Goal: Task Accomplishment & Management: Manage account settings

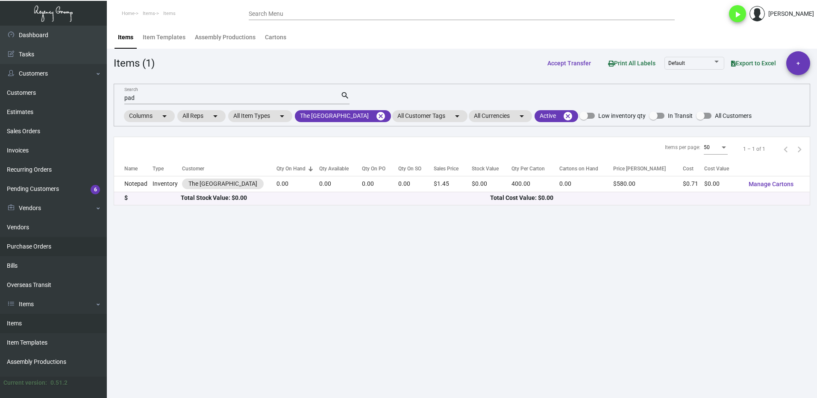
click at [49, 247] on link "Purchase Orders" at bounding box center [53, 246] width 107 height 19
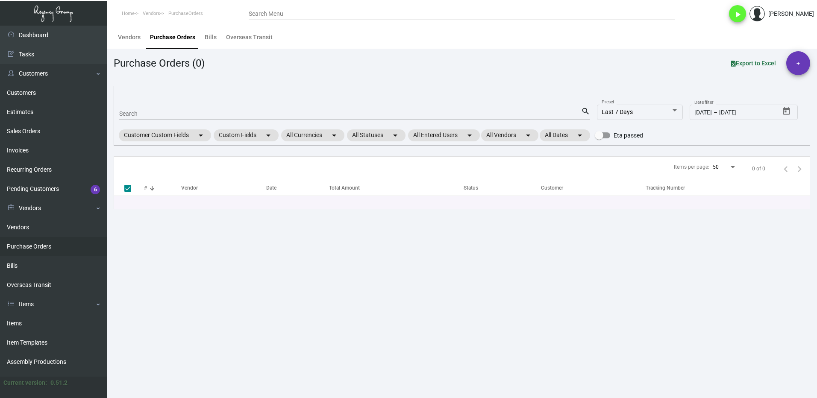
click at [135, 116] on input "Search" at bounding box center [350, 114] width 462 height 7
type input "107743"
checkbox input "false"
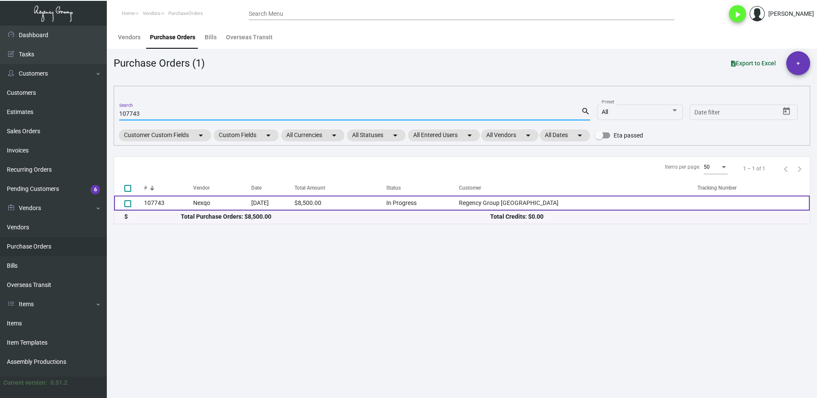
click at [158, 200] on td "107743" at bounding box center [168, 203] width 49 height 15
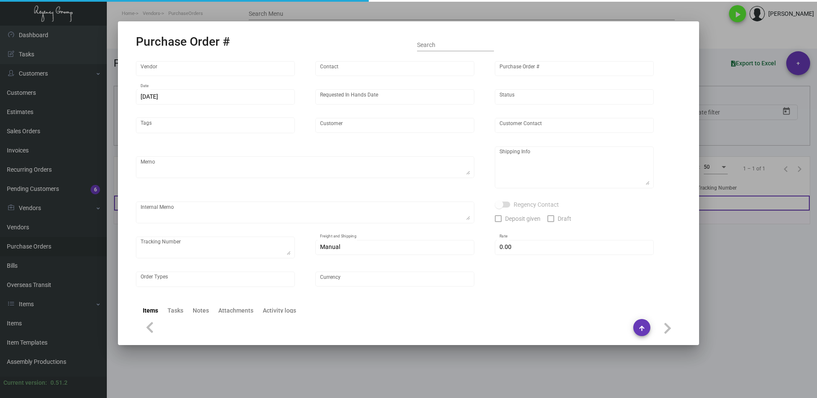
type input "Nexqo"
type input "[PERSON_NAME]"
type input "107743"
type input "[DATE]"
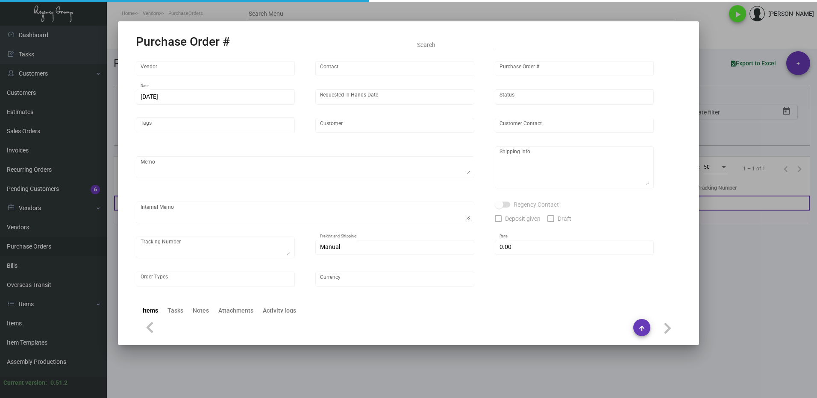
type input "Regency Group [GEOGRAPHIC_DATA]"
type textarea "By boat to our NJ warehouse."
type textarea "Regency Group NJ - [PERSON_NAME] [STREET_ADDRESS]"
type textarea "10/28 - 3k keys requested to be shipped by air."
checkbox input "true"
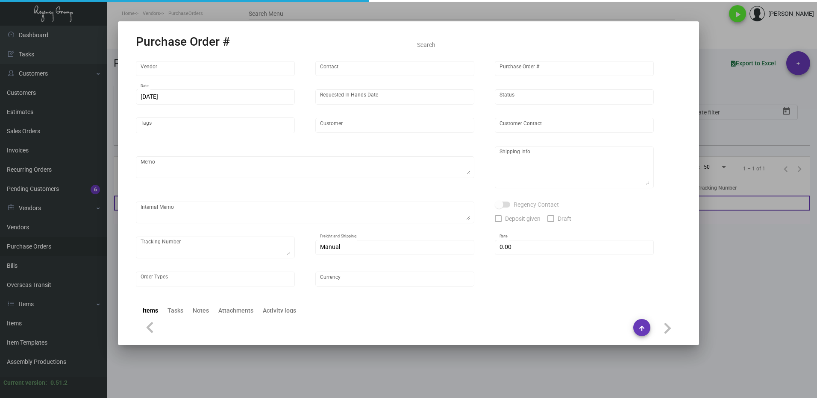
type input "$ 0.00"
type input "United States Dollar $"
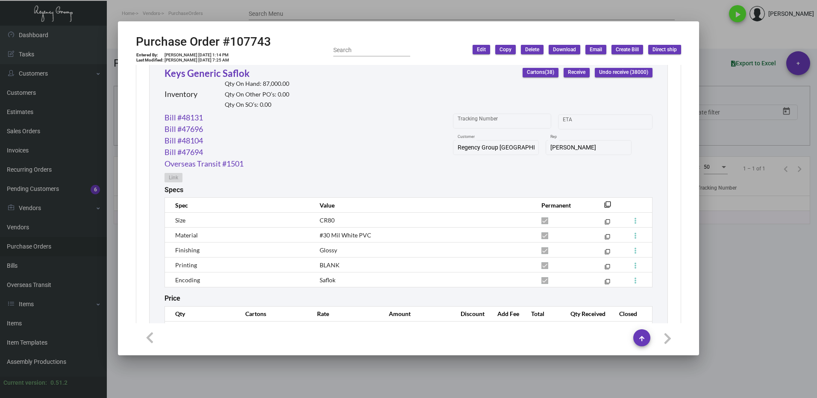
scroll to position [366, 0]
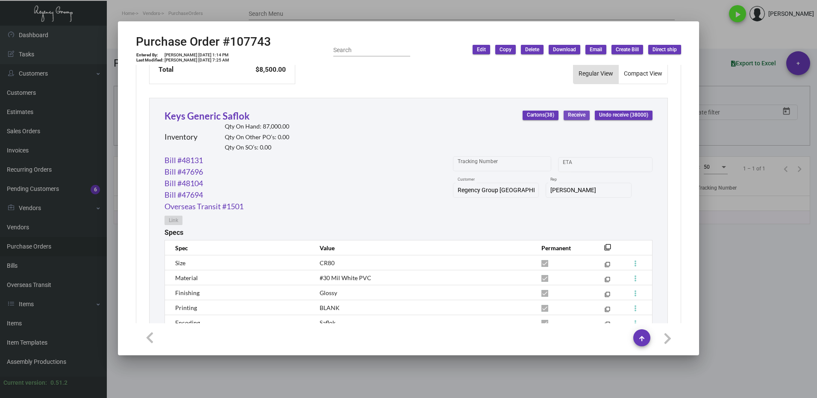
click at [568, 115] on span "Receive" at bounding box center [577, 115] width 18 height 7
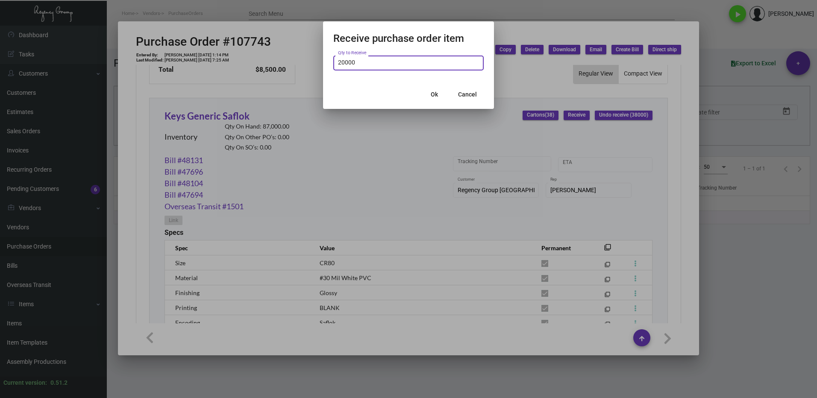
type input "20,000"
click at [433, 92] on span "Ok" at bounding box center [434, 94] width 7 height 7
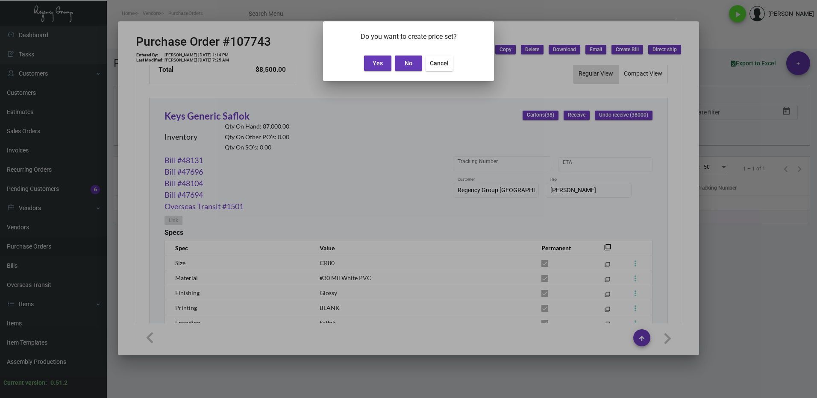
click at [406, 65] on span "No" at bounding box center [409, 63] width 8 height 7
click at [381, 62] on span "Yes" at bounding box center [378, 63] width 10 height 7
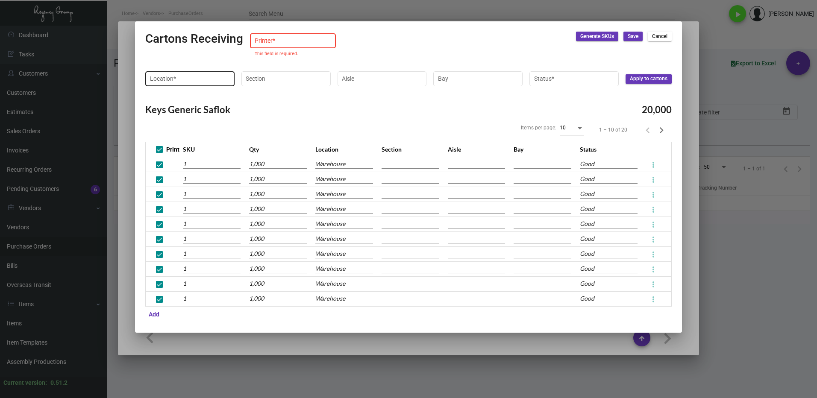
type input "Default"
type input "10002037250621"
type input "10002037250622"
type input "10002037250623"
type input "10002037250624"
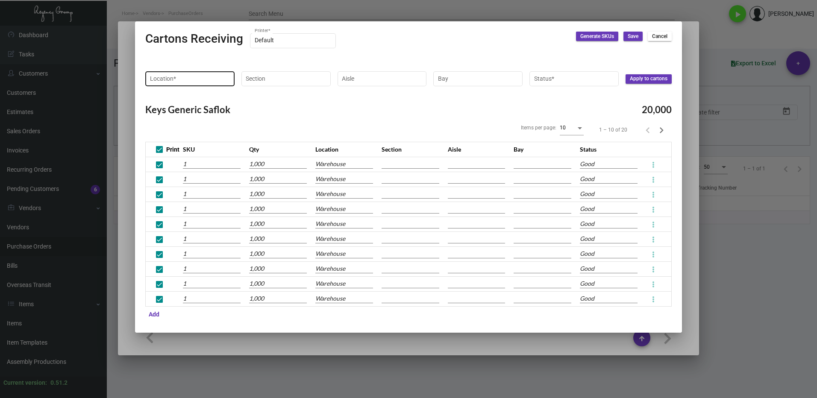
type input "10002037250625"
type input "10002037250626"
type input "10002037250627"
type input "10002037250628"
type input "10002037250629"
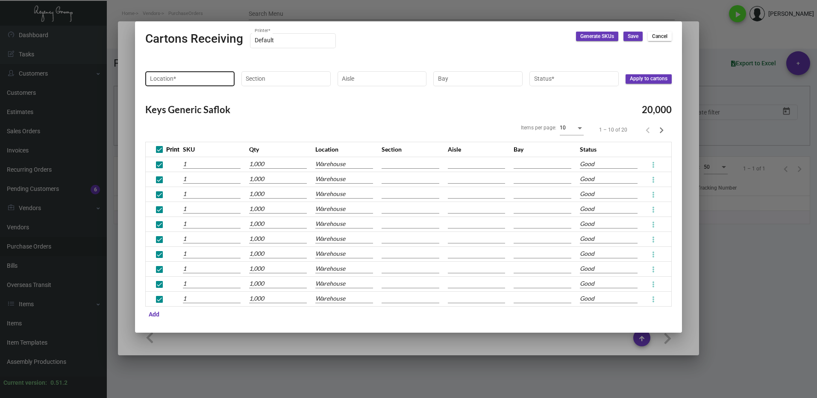
type input "10002037250630"
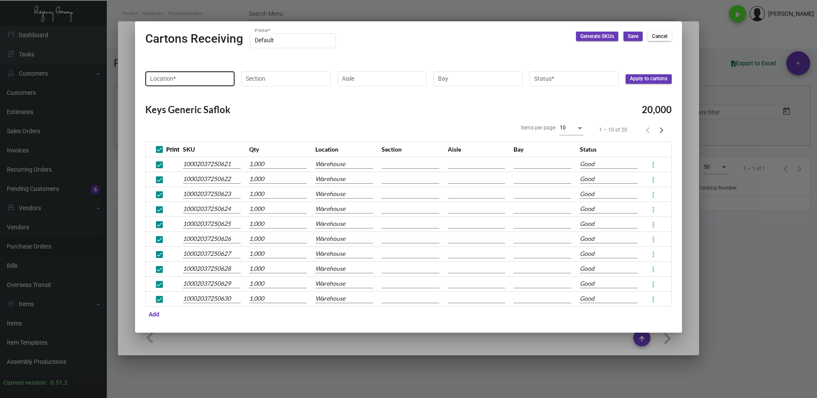
click at [200, 79] on input "Location *" at bounding box center [190, 78] width 80 height 7
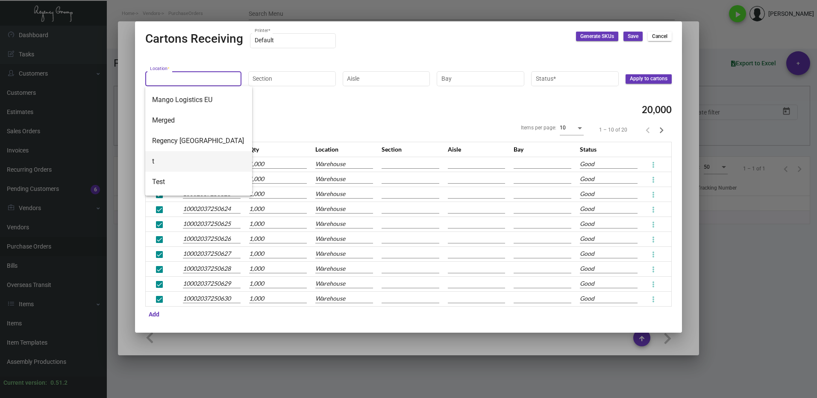
scroll to position [157, 0]
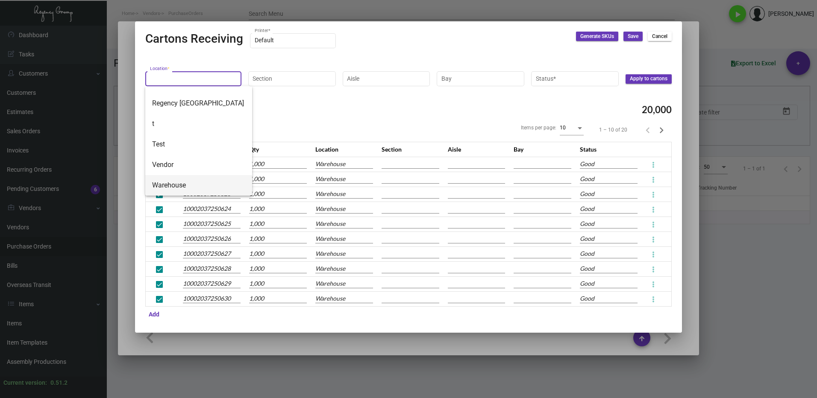
drag, startPoint x: 188, startPoint y: 185, endPoint x: 213, endPoint y: 161, distance: 34.5
click at [188, 184] on span "Warehouse" at bounding box center [198, 185] width 93 height 21
type input "Warehouse"
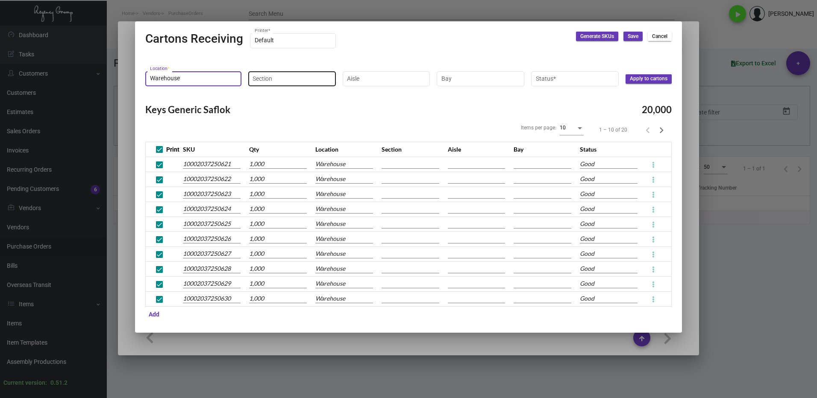
click at [276, 80] on input "Section" at bounding box center [292, 78] width 79 height 7
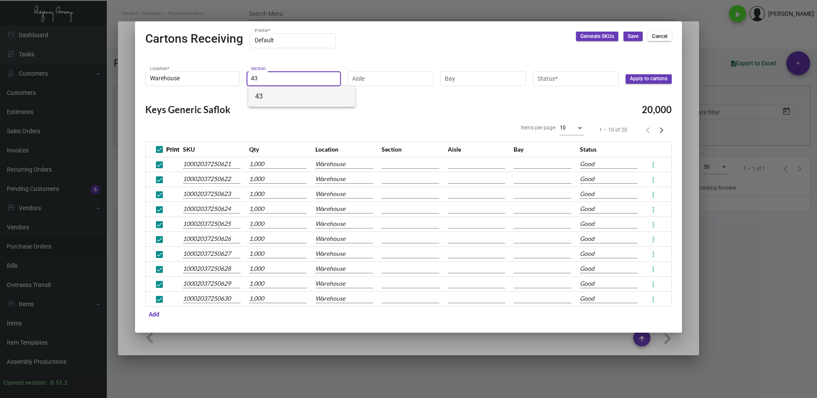
type input "43"
click at [281, 95] on span "43" at bounding box center [301, 96] width 93 height 21
click at [388, 77] on input "Aisle" at bounding box center [390, 78] width 77 height 7
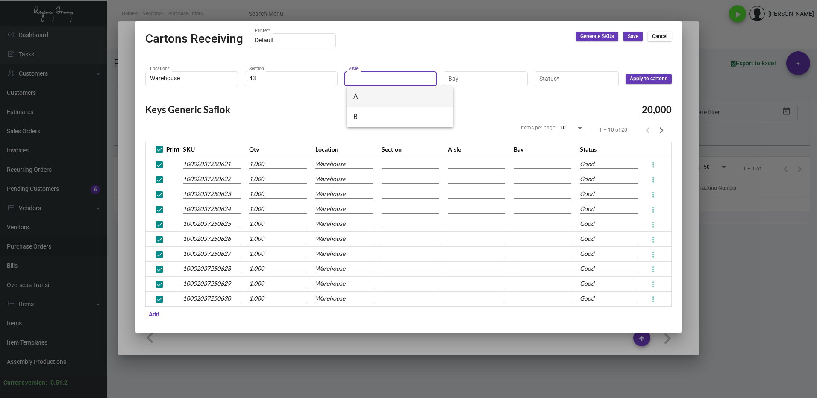
click at [380, 95] on span "A" at bounding box center [399, 96] width 93 height 21
type input "A"
click at [456, 77] on input "Bay" at bounding box center [485, 78] width 75 height 7
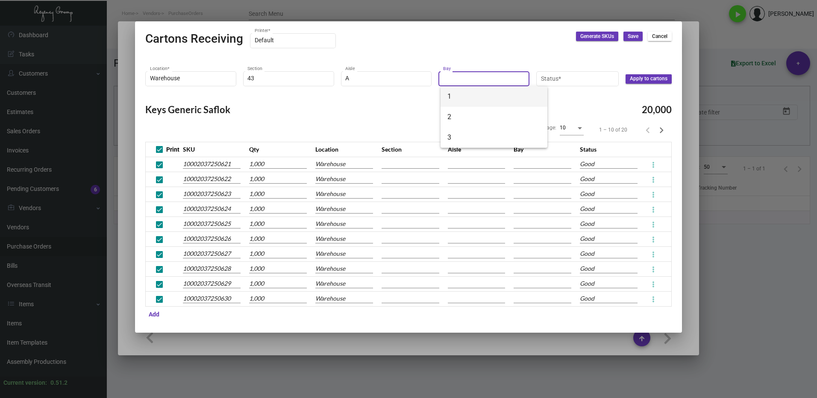
click at [469, 97] on span "1" at bounding box center [493, 96] width 93 height 21
type input "1"
click at [554, 80] on input "Status *" at bounding box center [578, 78] width 74 height 7
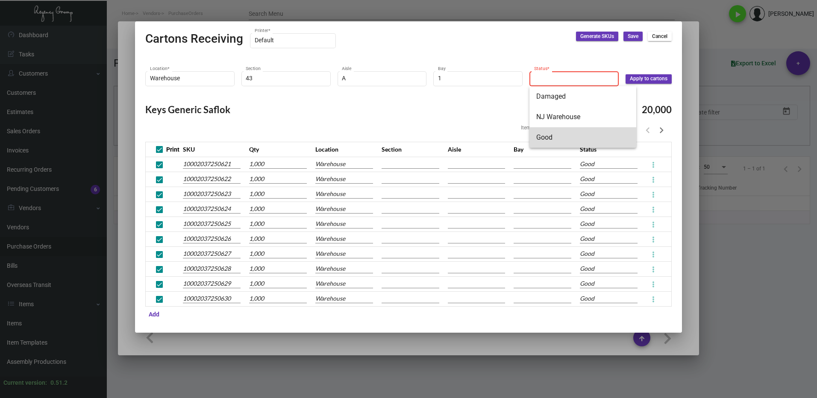
click at [561, 136] on span "Good" at bounding box center [582, 137] width 93 height 21
type input "Good"
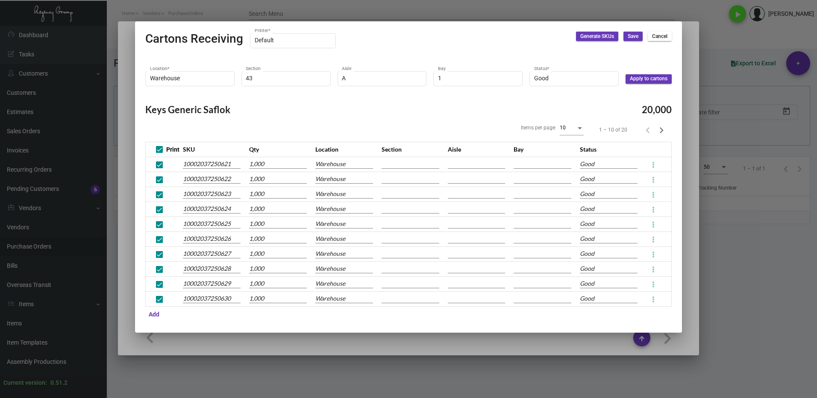
drag, startPoint x: 634, startPoint y: 86, endPoint x: 636, endPoint y: 81, distance: 6.0
click at [635, 85] on div "Warehouse Location * 43 Section A Aisle 1 Bay Good Status * Apply to cartons" at bounding box center [408, 83] width 526 height 26
click at [636, 80] on span "Apply to cartons" at bounding box center [649, 78] width 38 height 7
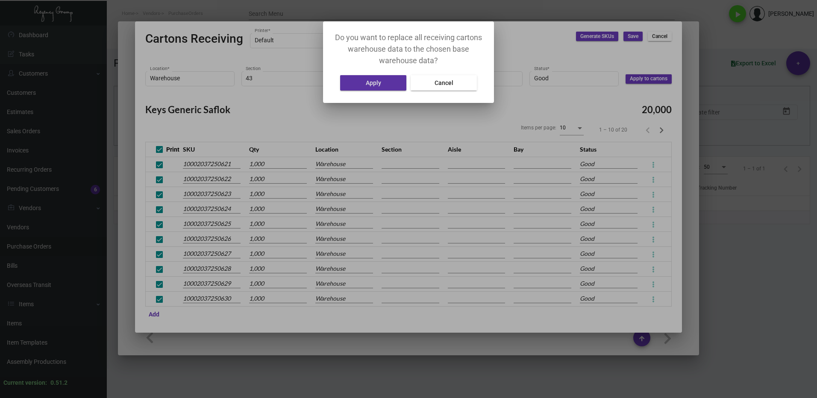
drag, startPoint x: 361, startPoint y: 87, endPoint x: 387, endPoint y: 115, distance: 37.8
click at [361, 86] on button "Apply" at bounding box center [373, 82] width 66 height 15
type input "43"
type input "A"
type input "1"
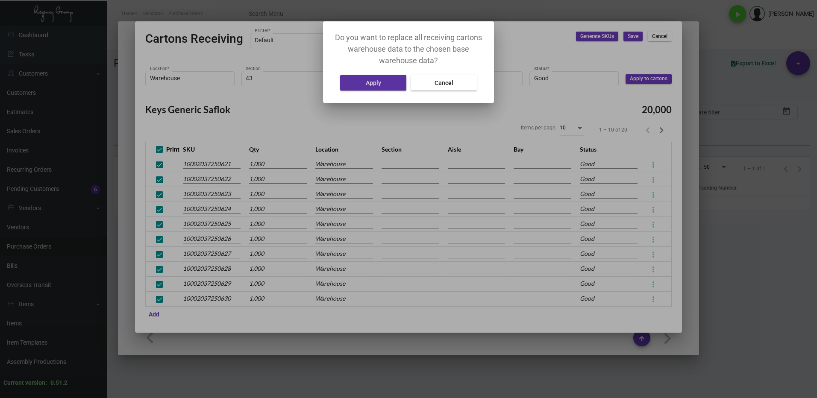
type input "43"
type input "A"
type input "1"
type input "43"
type input "A"
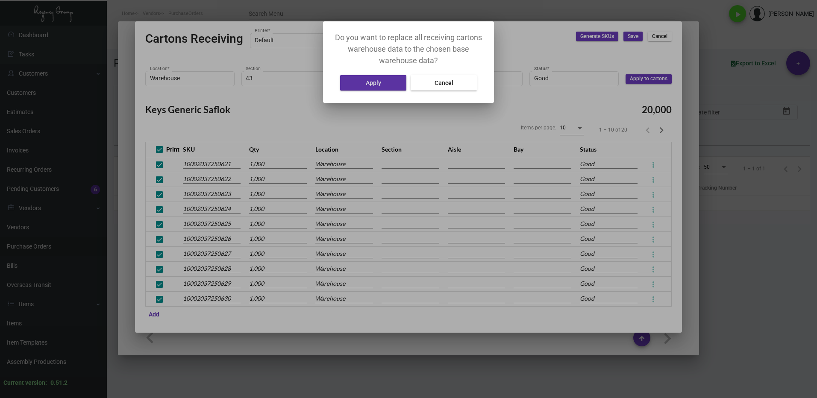
type input "1"
type input "43"
type input "A"
type input "1"
type input "43"
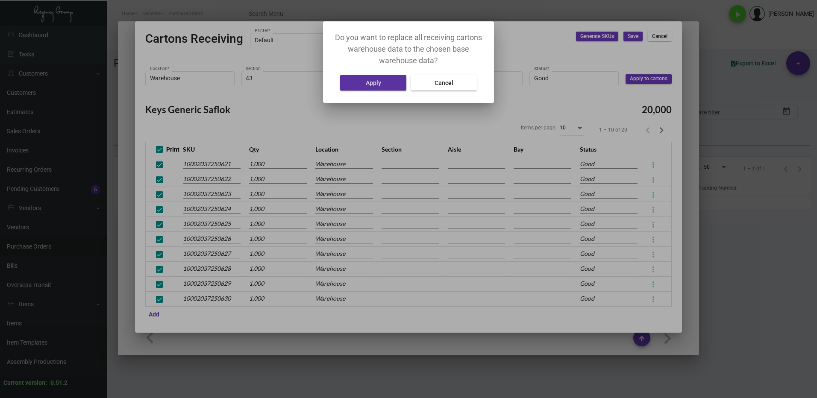
type input "A"
type input "1"
type input "43"
type input "A"
type input "1"
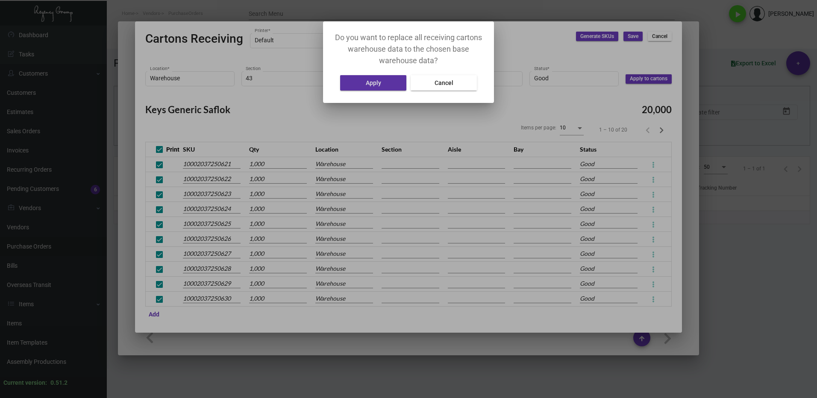
type input "43"
type input "A"
type input "1"
type input "43"
type input "A"
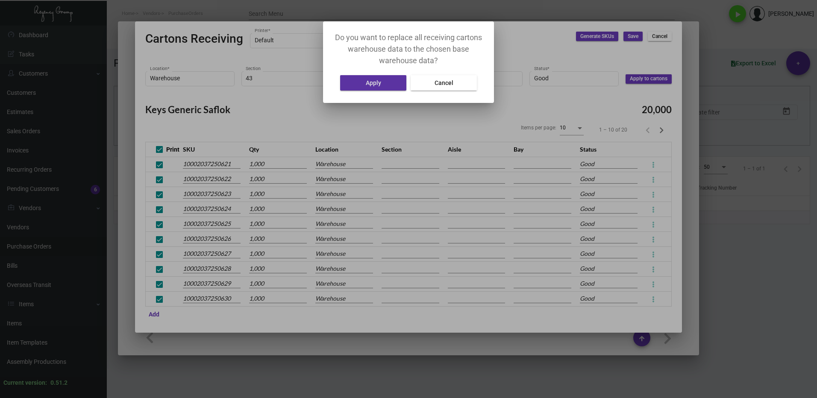
type input "1"
type input "43"
type input "A"
type input "1"
type input "43"
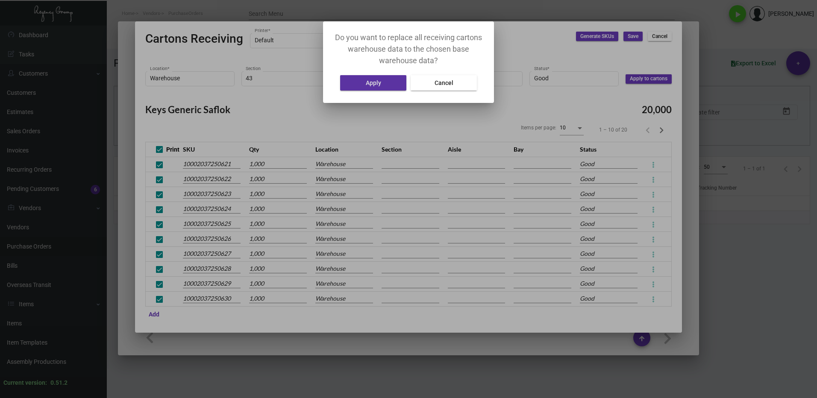
type input "A"
type input "1"
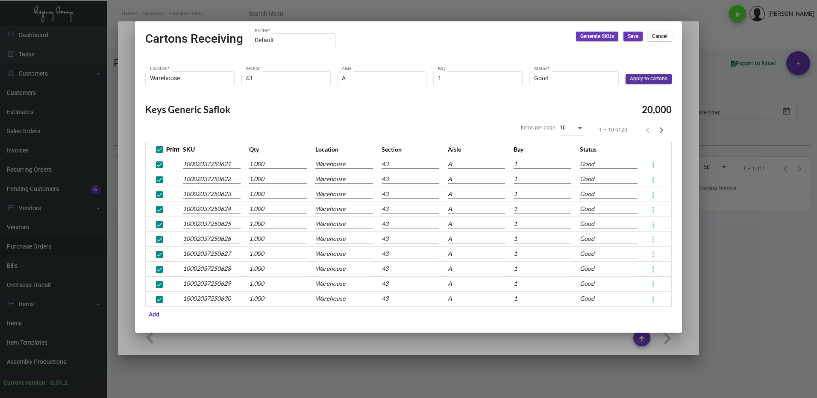
click at [624, 37] on button "Save" at bounding box center [633, 36] width 19 height 9
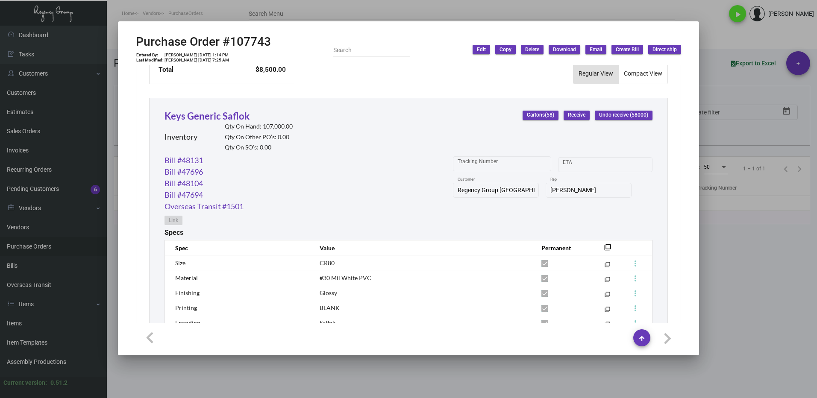
click at [774, 266] on div at bounding box center [408, 199] width 817 height 398
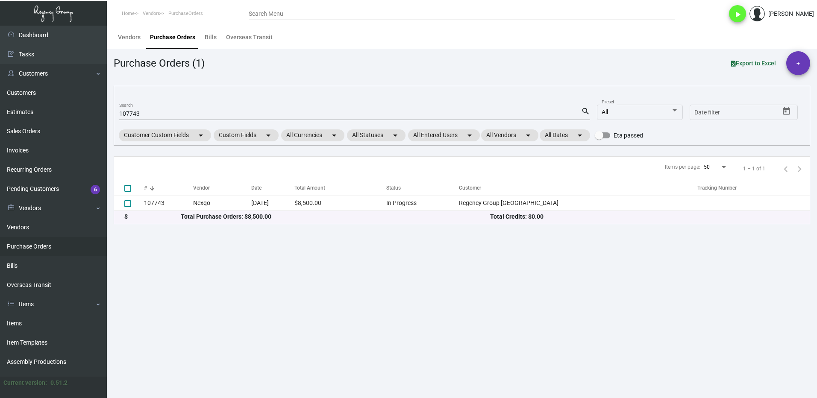
click at [151, 112] on input "107743" at bounding box center [350, 114] width 462 height 7
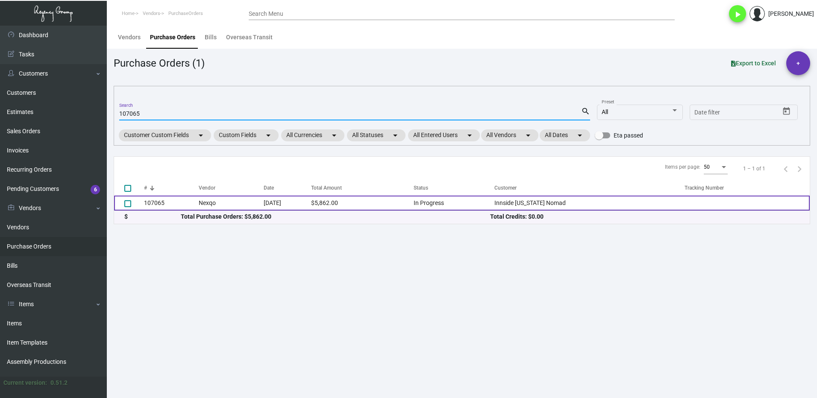
type input "107065"
click at [175, 201] on td "107065" at bounding box center [171, 203] width 55 height 15
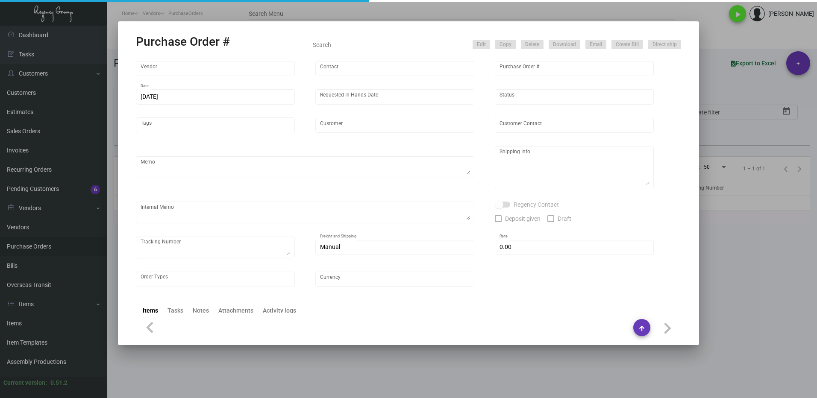
type input "Nexqo"
type input "[PERSON_NAME]"
type input "107065"
type input "[DATE]"
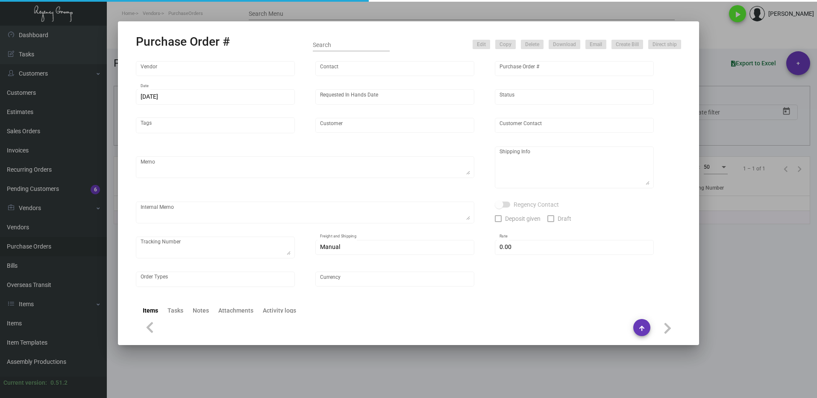
type input "Innside [US_STATE] Nomad"
type textarea "3K via air, 15K boat out ASAP, 12K leftover boat out [DATE]."
type textarea "Regency Group NJ - [PERSON_NAME] [STREET_ADDRESS]"
checkbox input "true"
type input "$ 0.00"
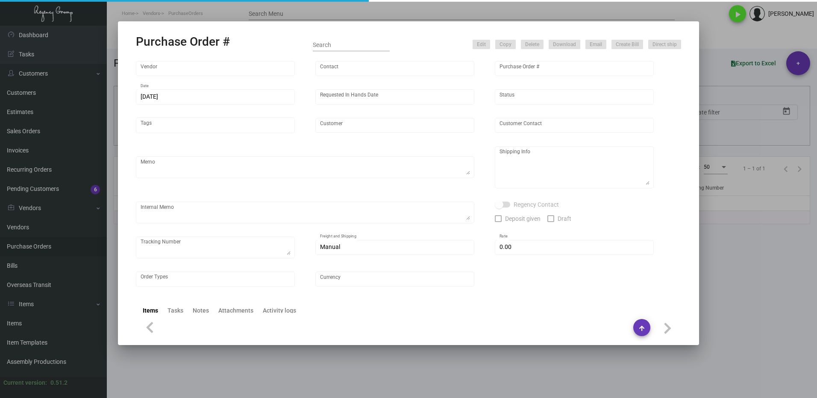
type input "United States Dollar $"
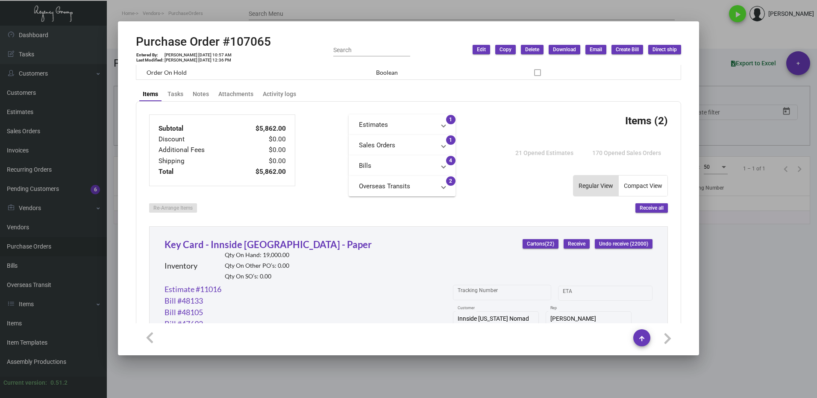
scroll to position [342, 0]
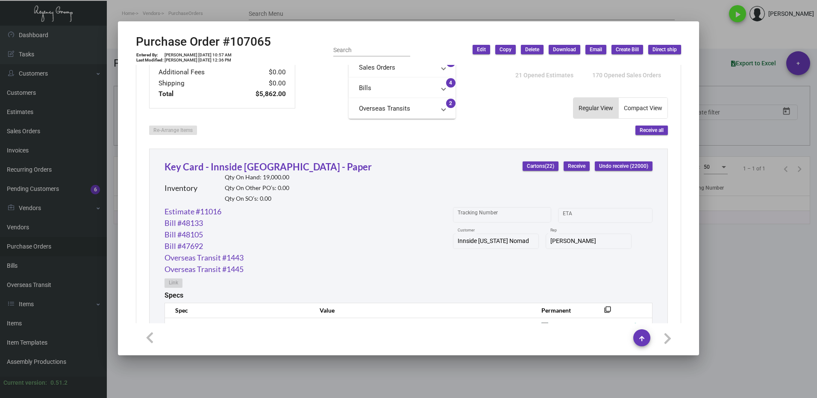
click at [568, 169] on span "Receive" at bounding box center [577, 166] width 18 height 7
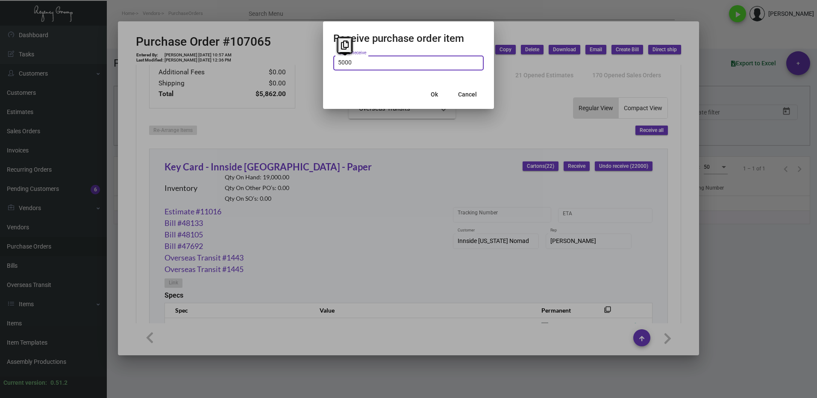
type input "5,000"
click at [435, 94] on span "Ok" at bounding box center [434, 94] width 7 height 7
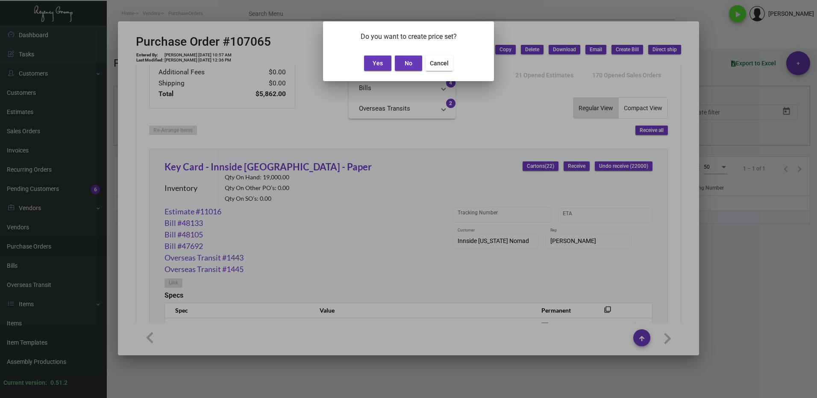
click at [379, 65] on span "Yes" at bounding box center [378, 63] width 10 height 7
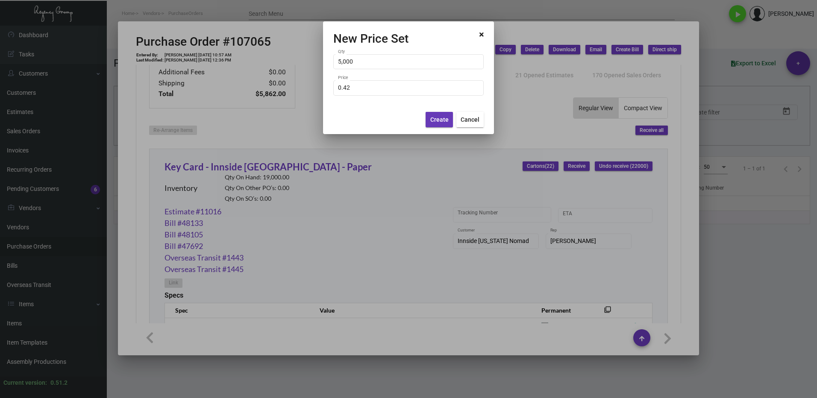
click at [439, 121] on span "Create" at bounding box center [439, 119] width 18 height 7
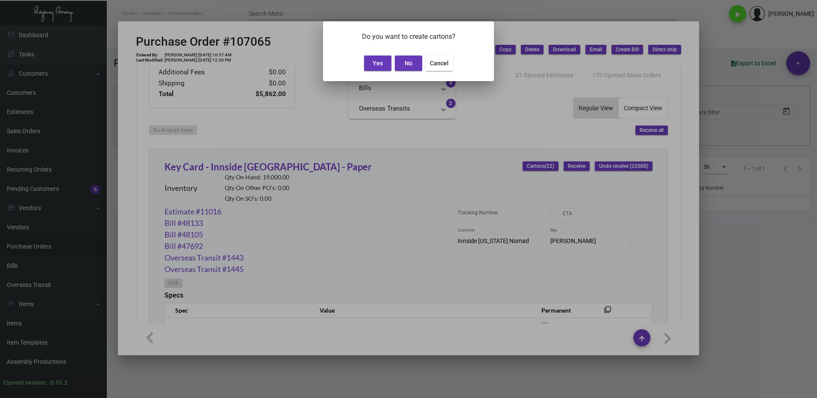
click at [378, 65] on span "Yes" at bounding box center [378, 63] width 10 height 7
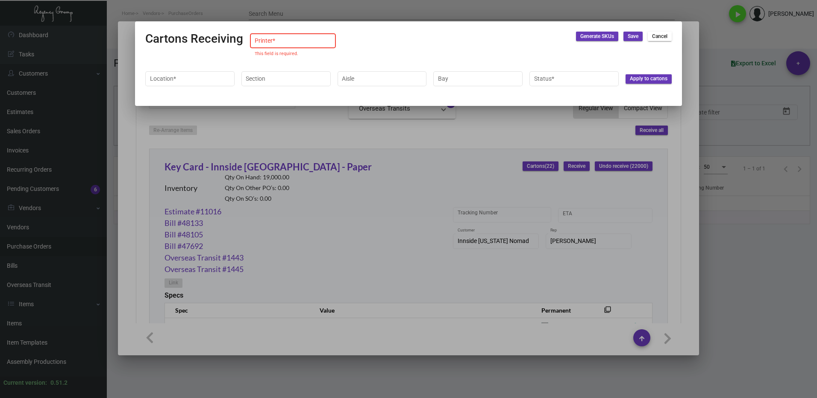
type input "Default"
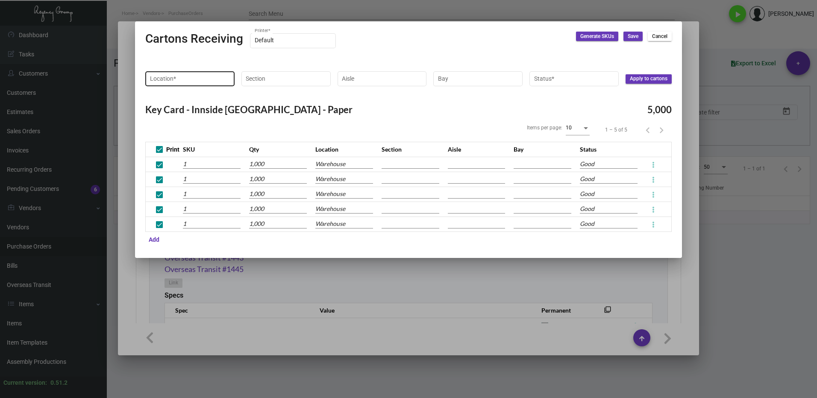
type input "10002037250641"
type input "10002037250642"
type input "10002037250643"
type input "10002037250644"
type input "10002037250645"
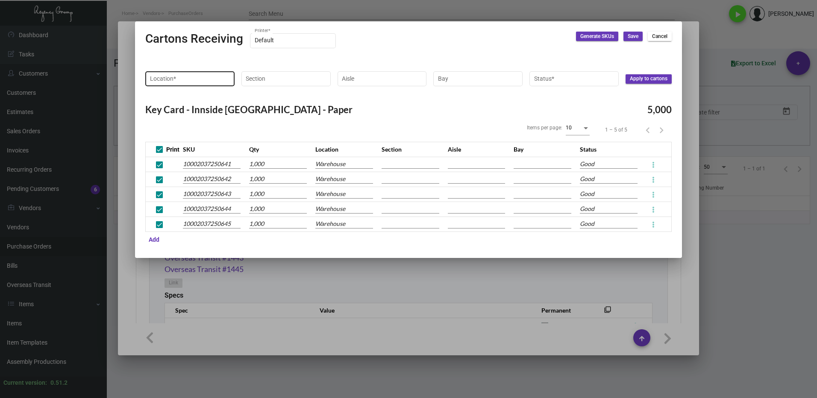
click at [183, 79] on input "Location *" at bounding box center [190, 78] width 80 height 7
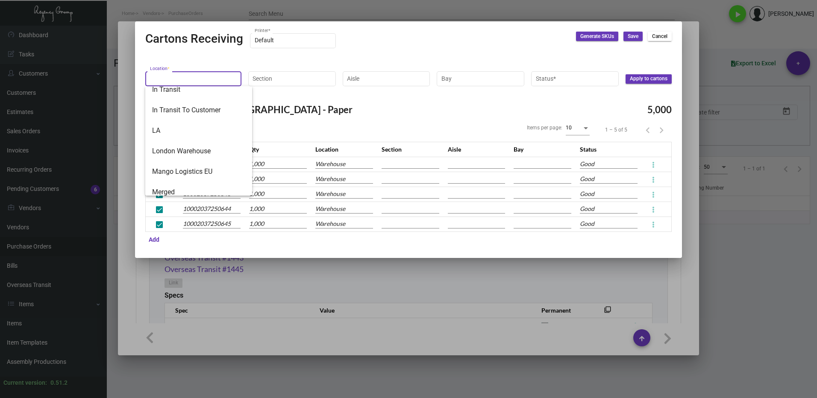
scroll to position [157, 0]
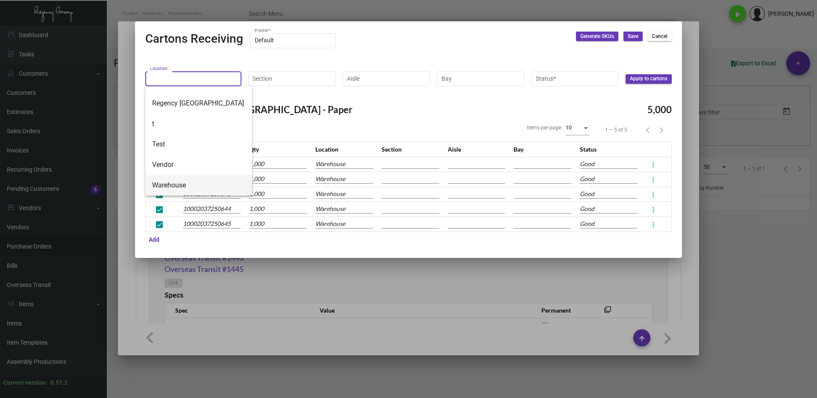
click at [188, 180] on span "Warehouse" at bounding box center [198, 185] width 93 height 21
type input "Warehouse"
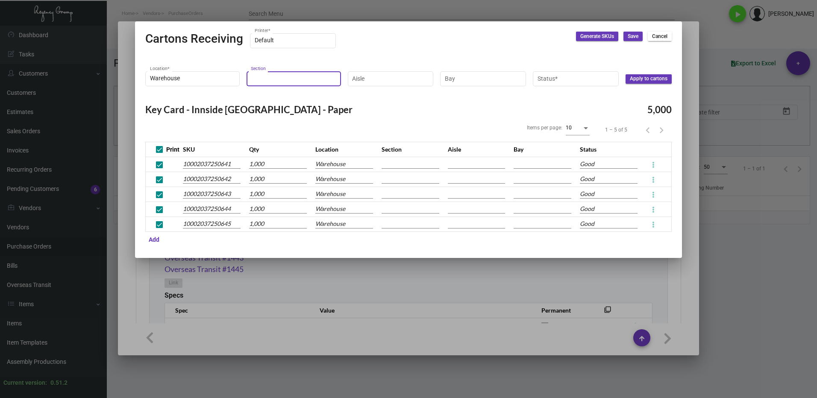
click at [294, 75] on input "Section" at bounding box center [293, 78] width 85 height 7
type input "9"
click at [270, 159] on span "9" at bounding box center [301, 158] width 93 height 21
click at [379, 78] on input "Aisle" at bounding box center [390, 78] width 77 height 7
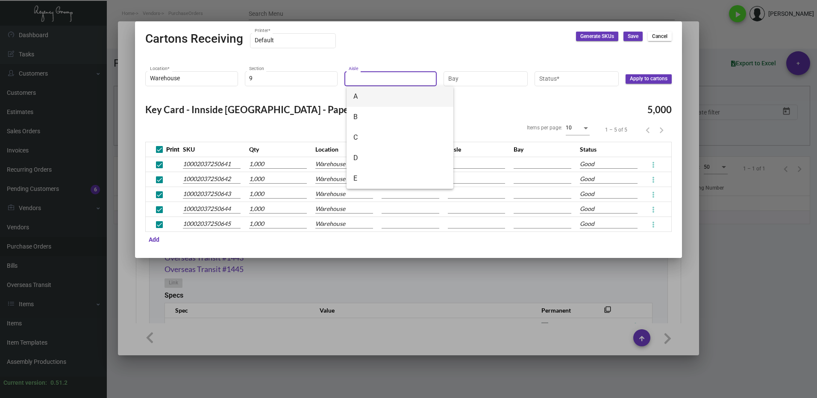
click at [373, 96] on span "A" at bounding box center [399, 96] width 93 height 21
type input "A"
click at [459, 77] on input "Bay" at bounding box center [485, 78] width 75 height 7
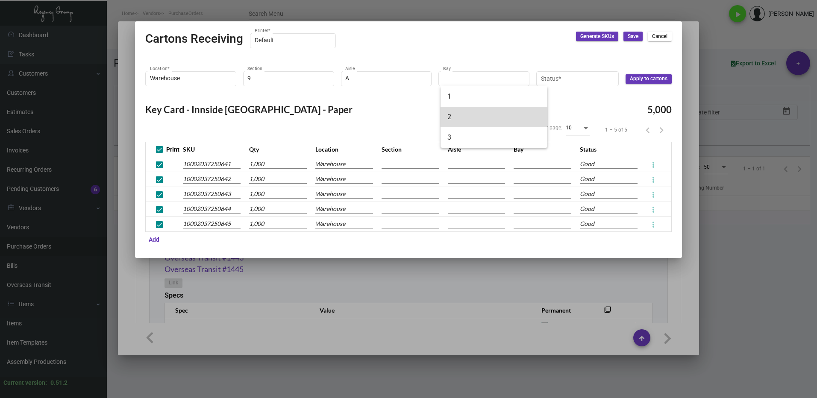
click at [471, 112] on span "2" at bounding box center [493, 117] width 93 height 21
type input "2"
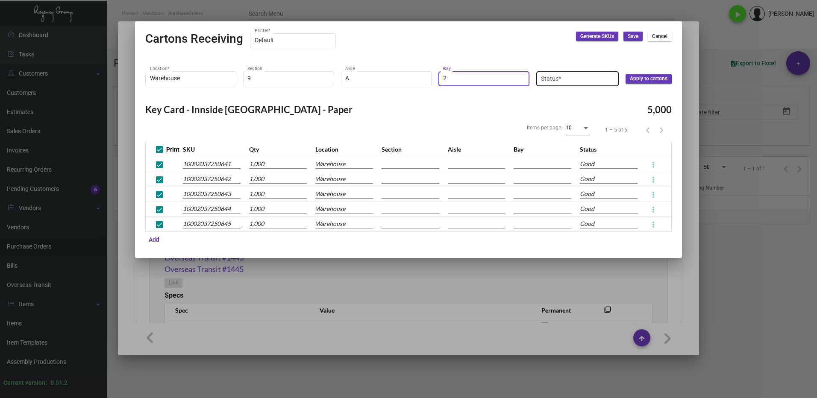
click at [572, 76] on input "Status *" at bounding box center [578, 78] width 74 height 7
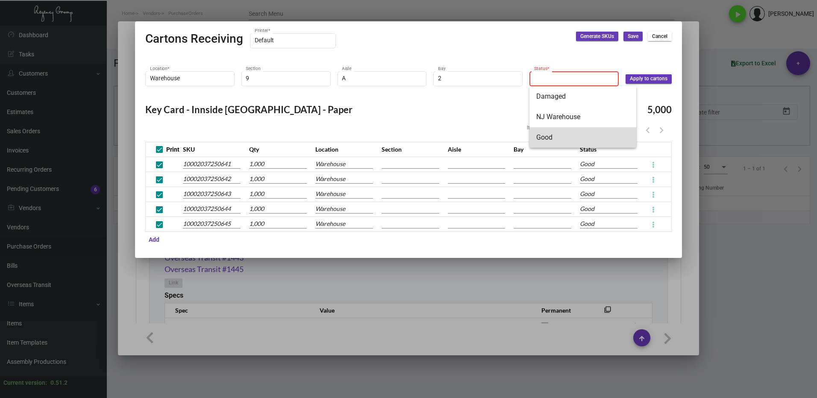
click at [558, 139] on span "Good" at bounding box center [582, 137] width 93 height 21
type input "Good"
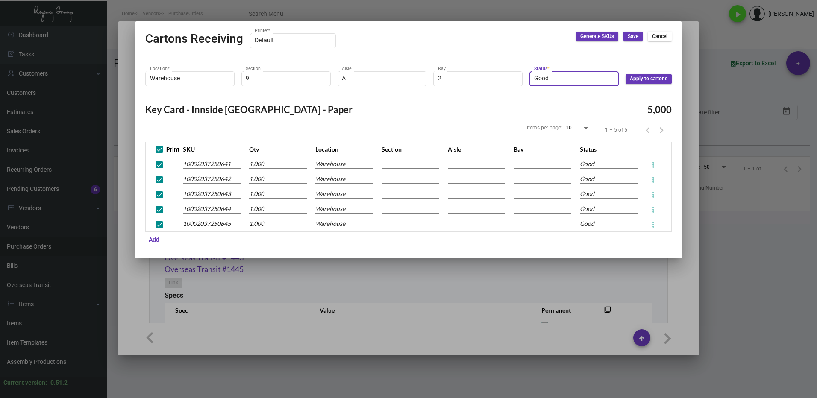
click at [644, 82] on button "Apply to cartons" at bounding box center [649, 78] width 46 height 9
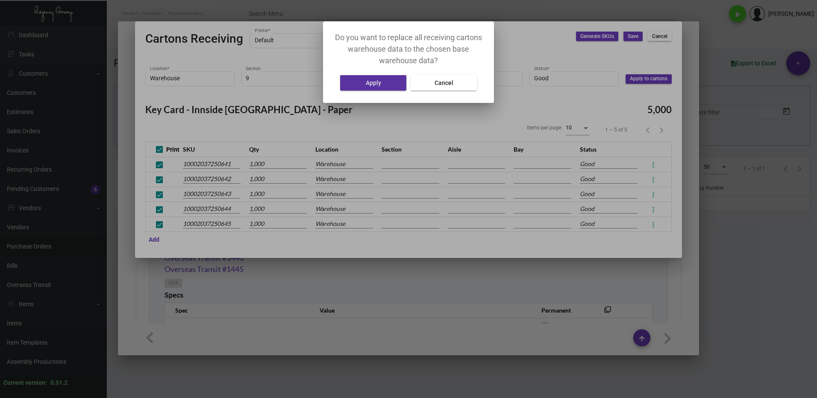
click at [385, 85] on button "Apply" at bounding box center [373, 82] width 66 height 15
type input "9"
type input "A"
type input "2"
type input "9"
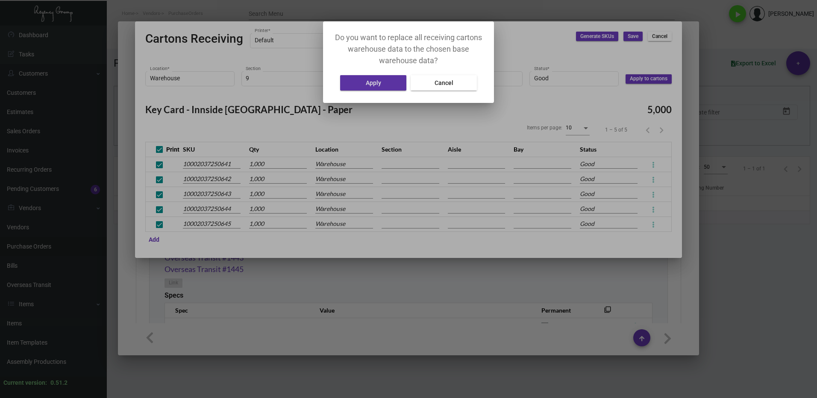
type input "A"
type input "2"
type input "9"
type input "A"
type input "2"
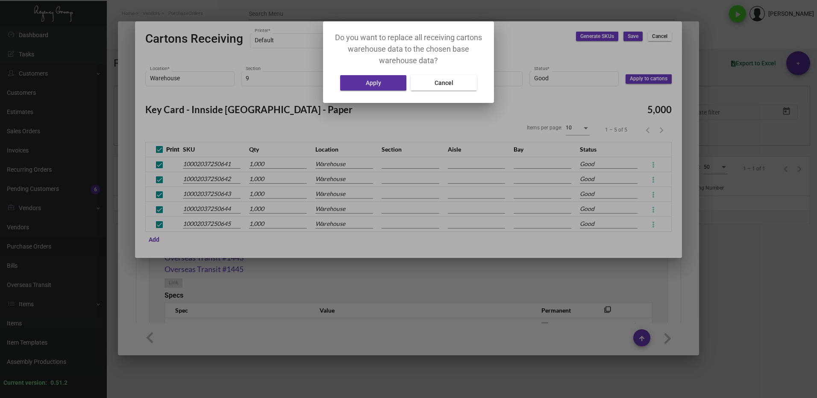
type input "9"
type input "A"
type input "2"
type input "9"
type input "A"
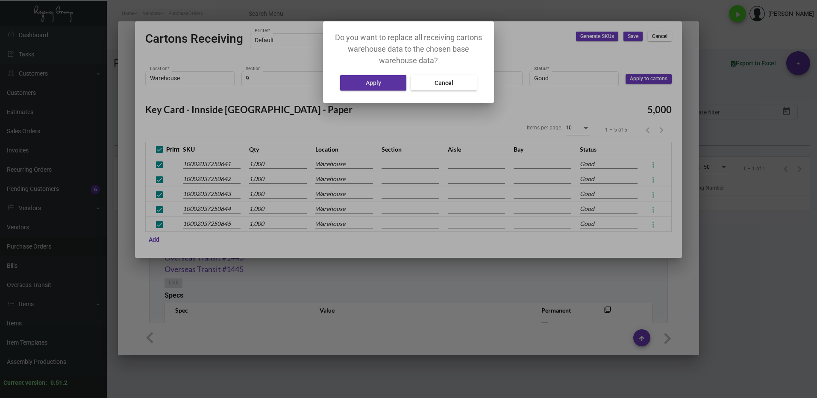
type input "2"
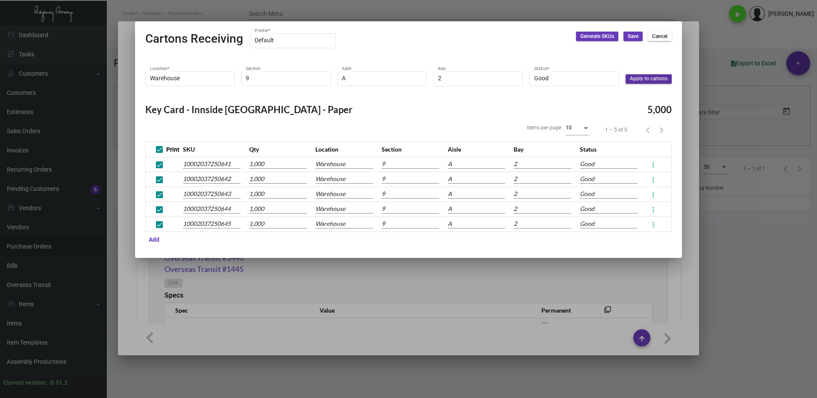
click at [629, 38] on span "Save" at bounding box center [633, 36] width 11 height 7
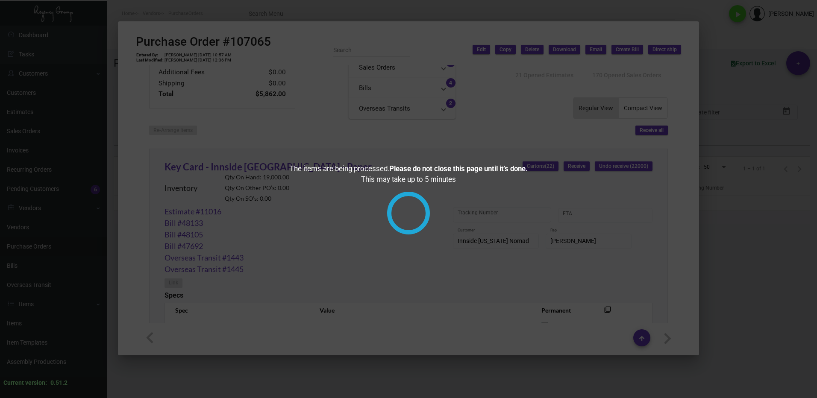
checkbox input "true"
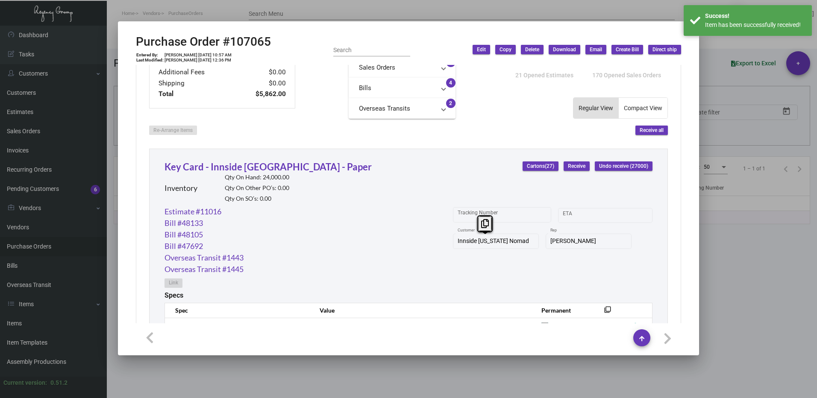
click at [445, 245] on div "Estimate #11016 Bill #48133 Bill #48105 Bill #47692 Overseas Transit #1443 Over…" at bounding box center [409, 248] width 488 height 85
click at [481, 224] on icon at bounding box center [485, 223] width 8 height 9
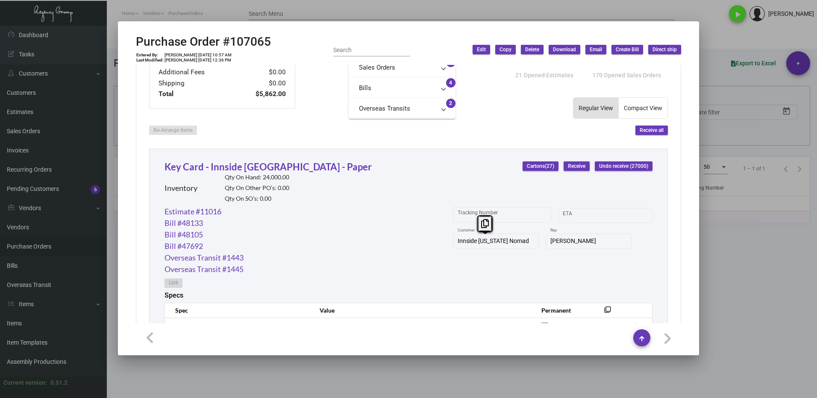
drag, startPoint x: 742, startPoint y: 242, endPoint x: 731, endPoint y: 240, distance: 11.7
click at [737, 241] on div at bounding box center [408, 199] width 817 height 398
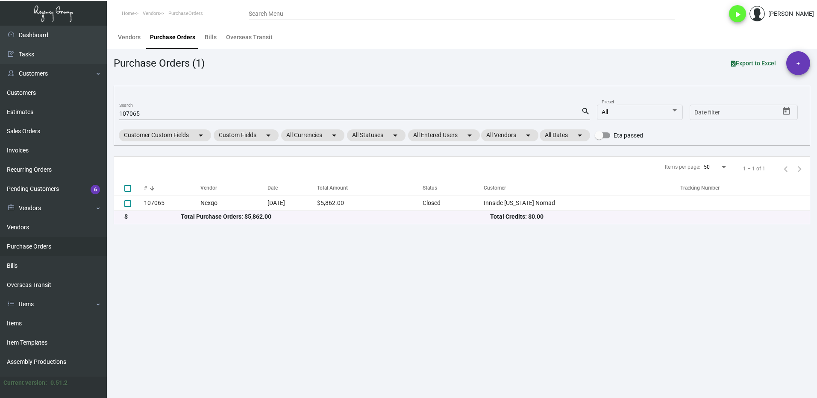
click at [151, 112] on input "107065" at bounding box center [350, 114] width 462 height 7
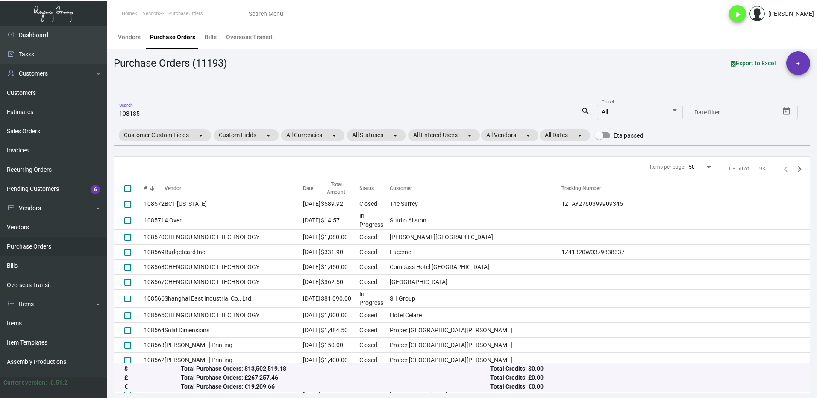
type input "108135"
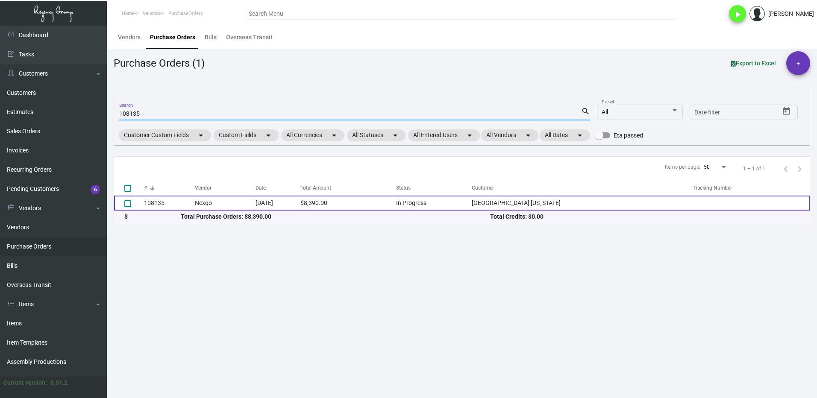
click at [167, 202] on td "108135" at bounding box center [169, 203] width 51 height 15
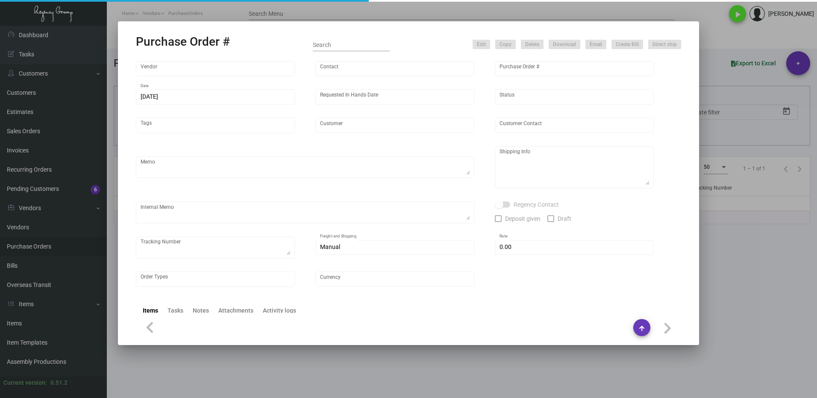
type input "Nexqo"
type input "[PERSON_NAME]"
type input "108135"
type input "[DATE]"
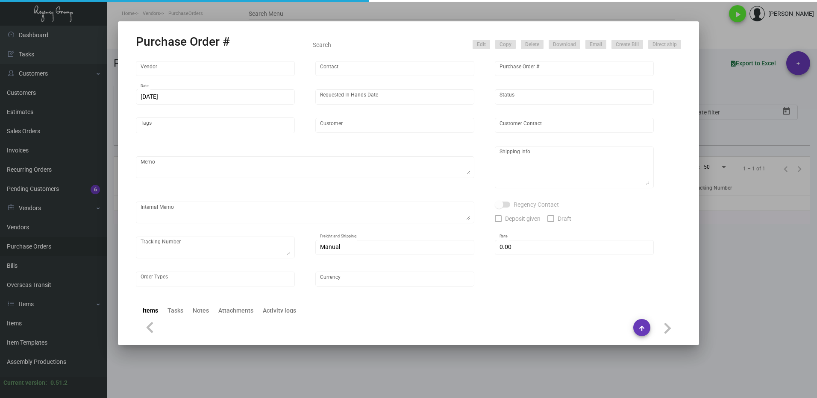
type input "[GEOGRAPHIC_DATA] [US_STATE]"
type textarea "Please ship 10k by air, 20k in the upcoming boat and the remaining in the next …"
type textarea "Regency Group NJ - [PERSON_NAME] [STREET_ADDRESS]"
checkbox input "true"
type input "$ 0.00"
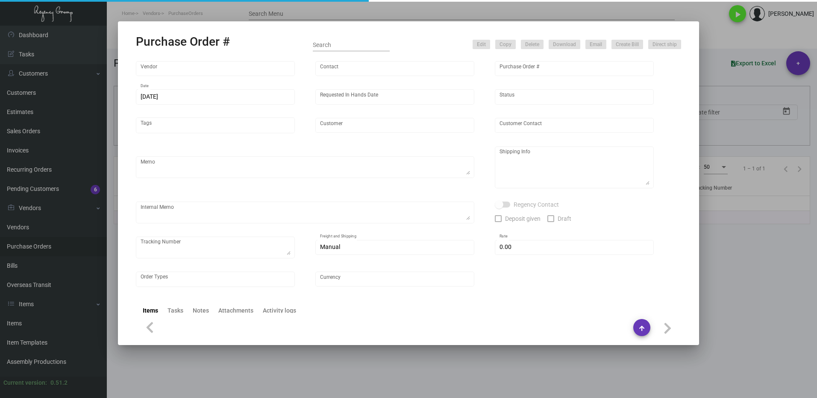
type input "United States Dollar $"
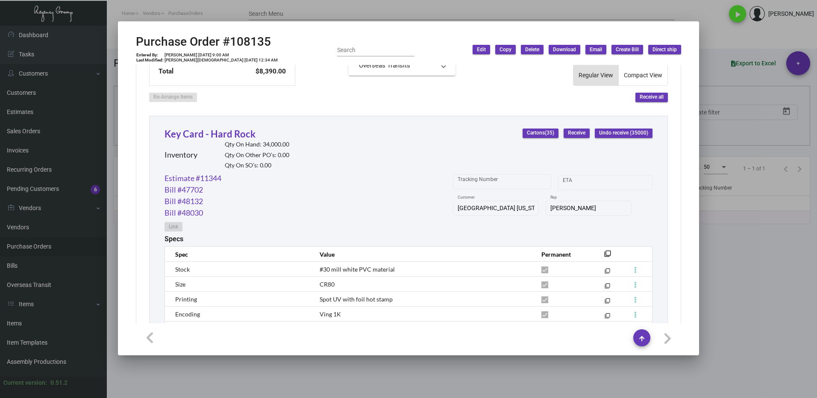
scroll to position [357, 0]
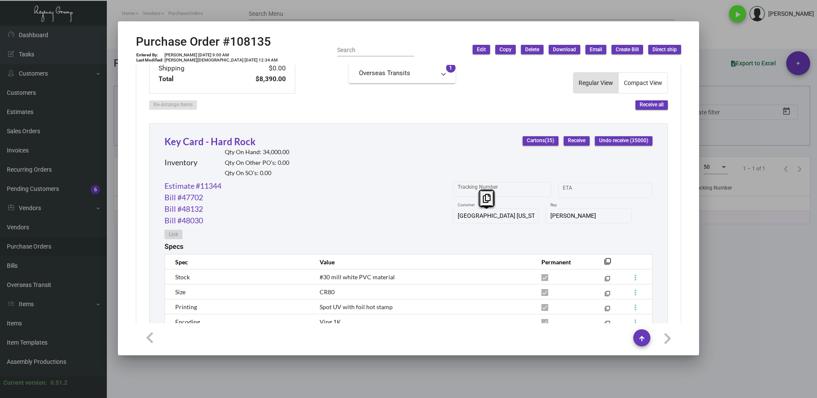
click at [441, 222] on div "Estimate #11344 Bill #47702 Bill #48132 Bill #48030 Link Tracking Number Start …" at bounding box center [409, 211] width 488 height 62
click at [488, 197] on icon at bounding box center [487, 198] width 8 height 9
click at [574, 143] on span "Receive" at bounding box center [577, 140] width 18 height 7
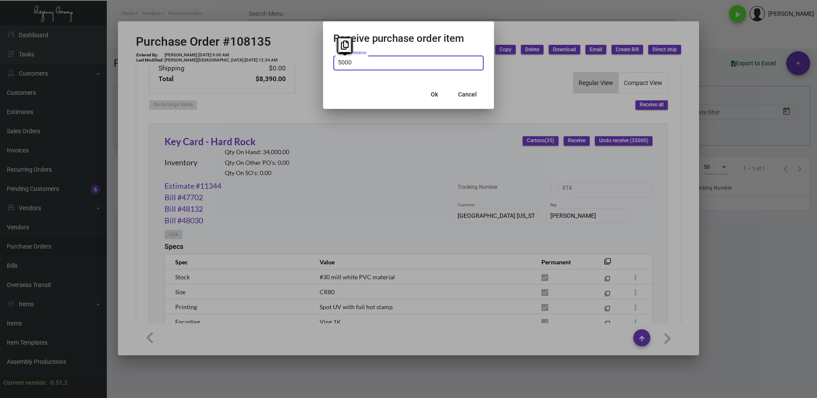
type input "5,000"
click at [436, 94] on span "Ok" at bounding box center [434, 94] width 7 height 7
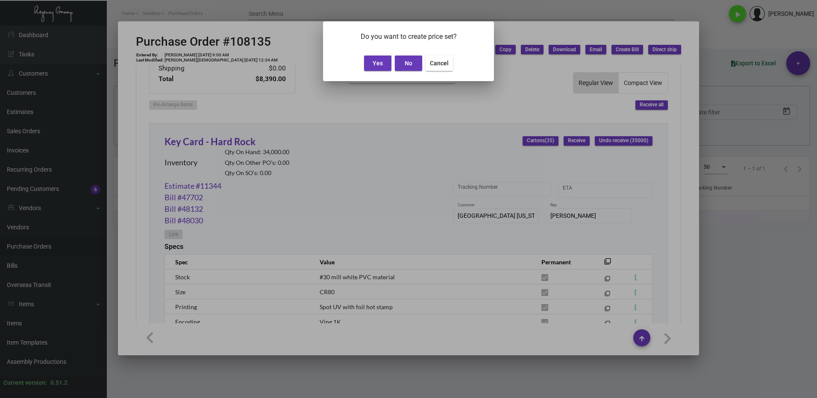
click at [377, 63] on span "Yes" at bounding box center [378, 63] width 10 height 7
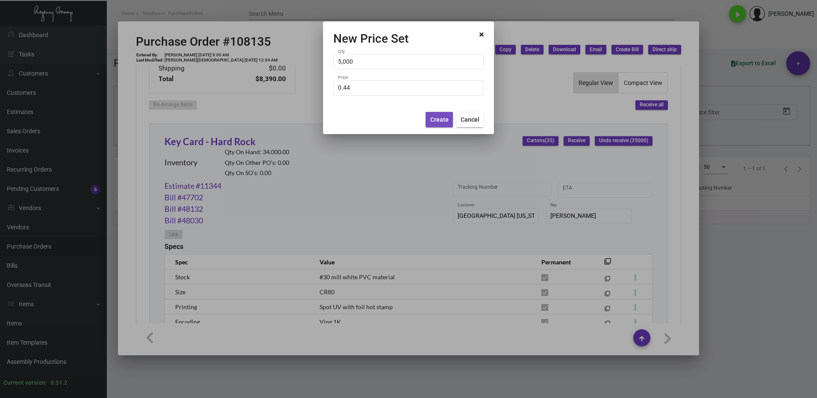
click at [432, 118] on span "Create" at bounding box center [439, 119] width 18 height 7
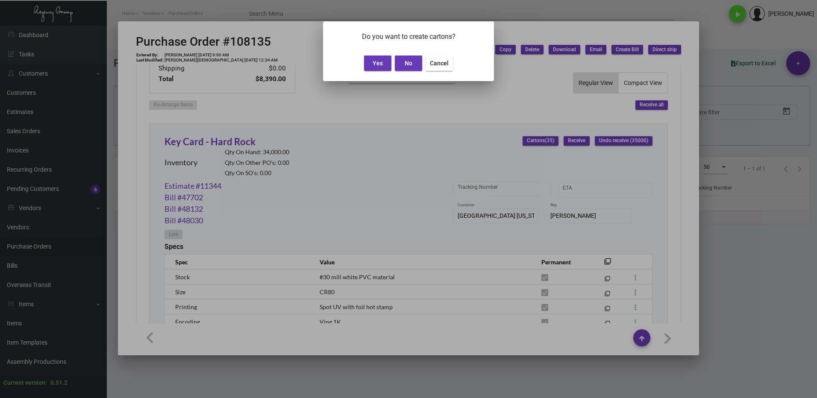
click at [378, 63] on span "Yes" at bounding box center [378, 63] width 10 height 7
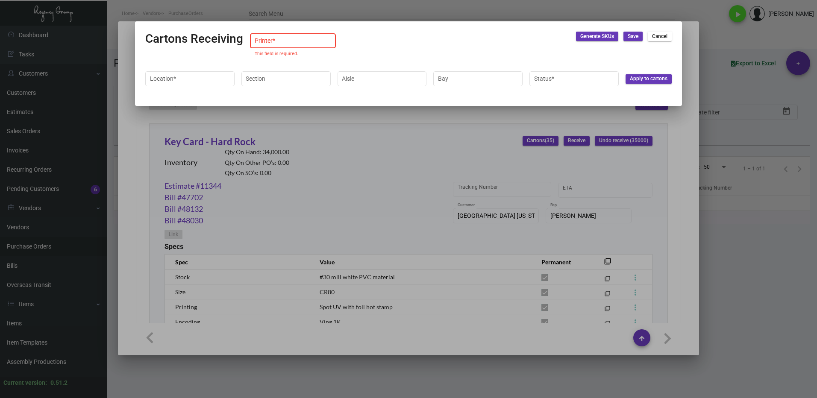
type input "Default"
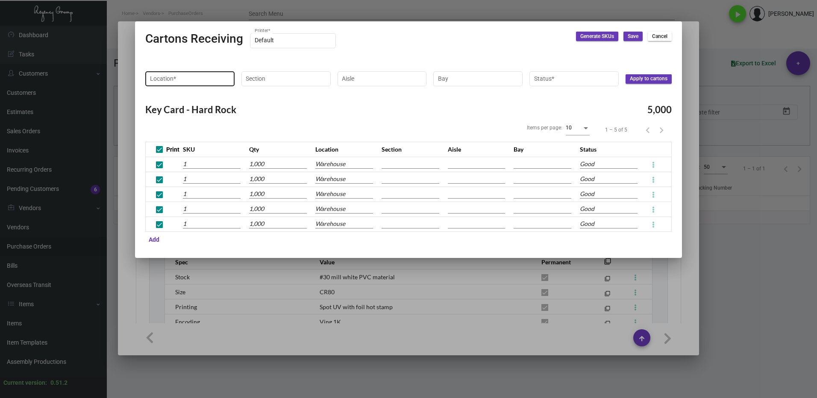
type input "10002037250646"
type input "10002037250647"
type input "10002037250648"
type input "10002037250649"
type input "10002037250650"
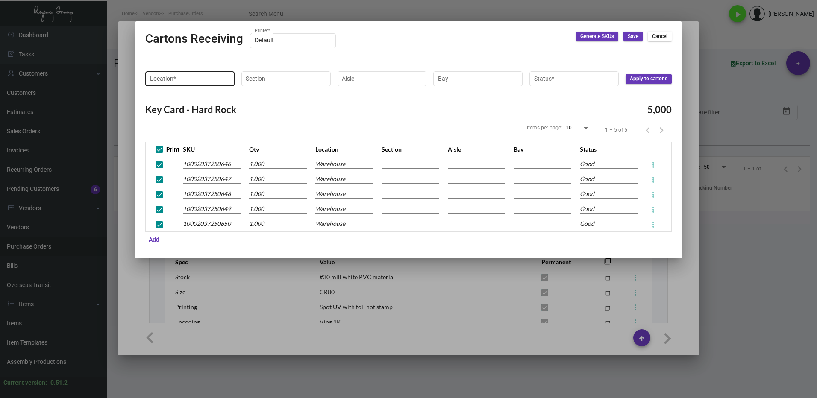
click at [200, 79] on input "Location *" at bounding box center [190, 78] width 80 height 7
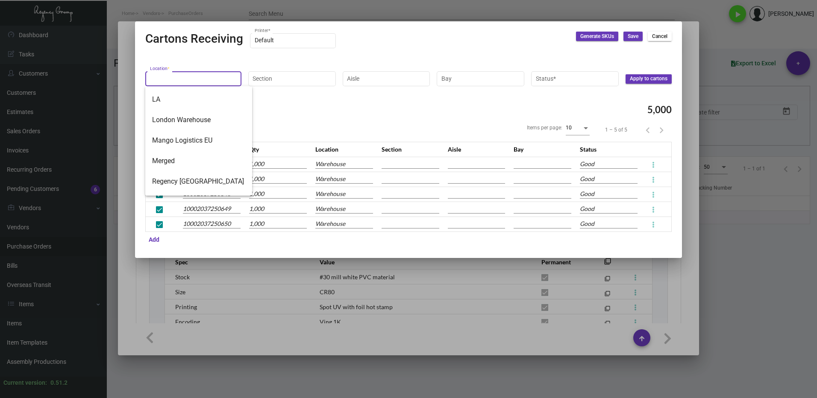
scroll to position [157, 0]
click at [181, 185] on span "Warehouse" at bounding box center [198, 185] width 93 height 21
type input "Warehouse"
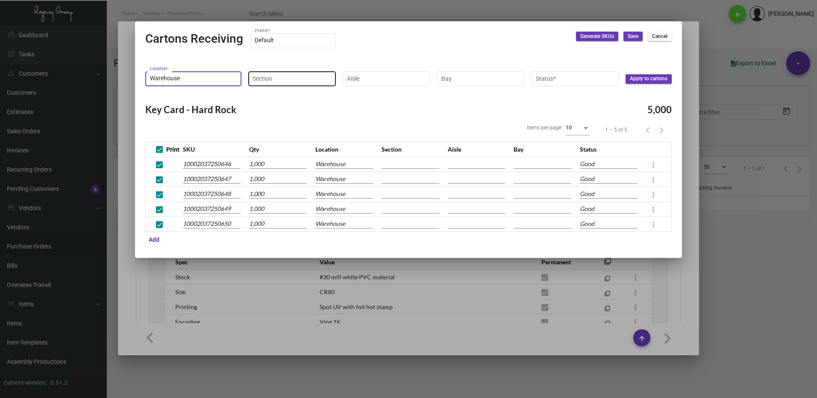
click at [268, 79] on input "Section" at bounding box center [292, 78] width 79 height 7
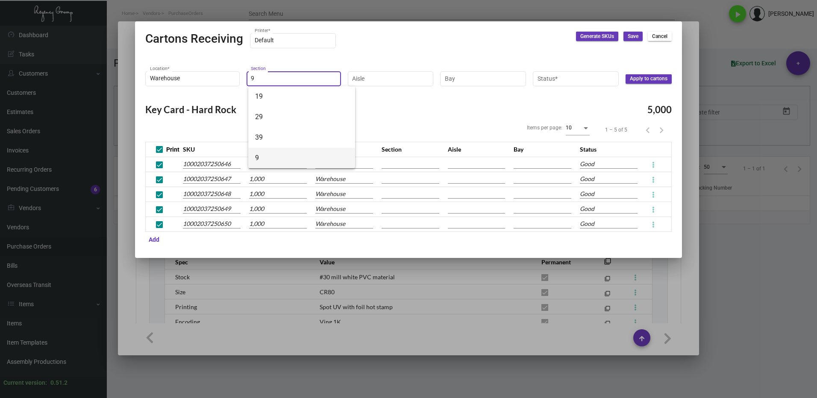
type input "9"
click at [259, 162] on span "9" at bounding box center [301, 158] width 93 height 21
click at [392, 81] on input "Aisle" at bounding box center [390, 78] width 77 height 7
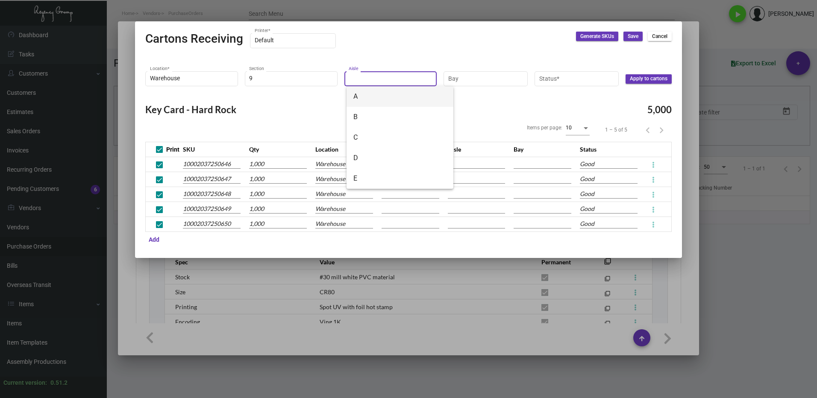
click at [377, 96] on span "A" at bounding box center [399, 96] width 93 height 21
type input "A"
click at [496, 79] on input "Bay" at bounding box center [485, 78] width 75 height 7
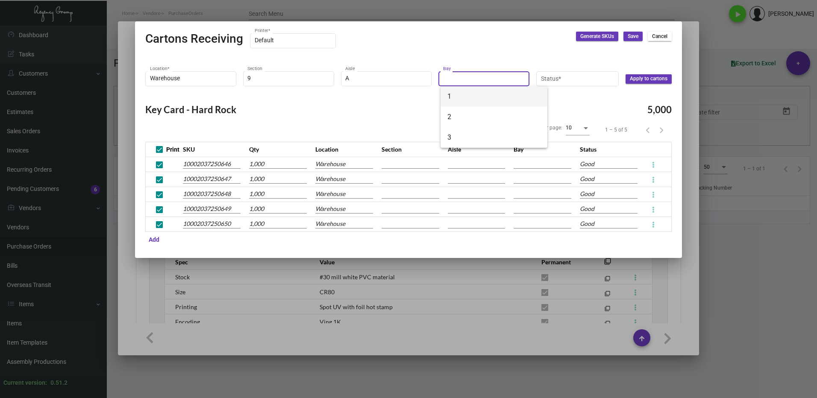
click at [485, 97] on span "1" at bounding box center [493, 96] width 93 height 21
click at [476, 76] on input "1" at bounding box center [484, 78] width 82 height 7
click at [468, 119] on span "2" at bounding box center [493, 117] width 93 height 21
type input "2"
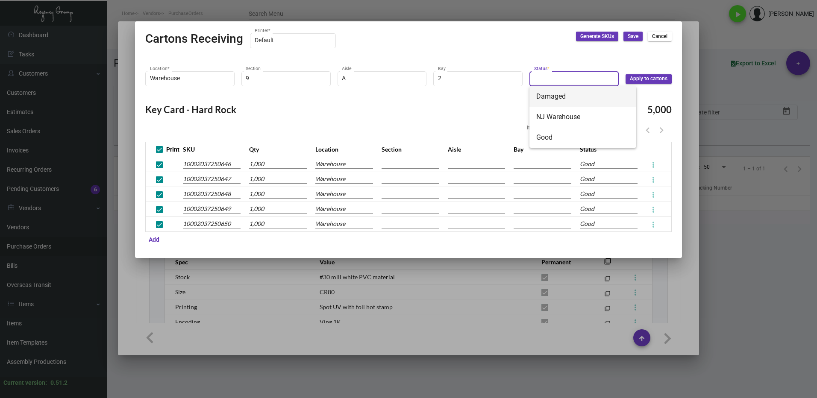
drag, startPoint x: 558, startPoint y: 79, endPoint x: 572, endPoint y: 102, distance: 26.7
click at [559, 79] on input "Status *" at bounding box center [574, 78] width 80 height 7
click at [559, 132] on span "Good" at bounding box center [582, 137] width 93 height 21
type input "Good"
click at [640, 81] on span "Apply to cartons" at bounding box center [649, 78] width 38 height 7
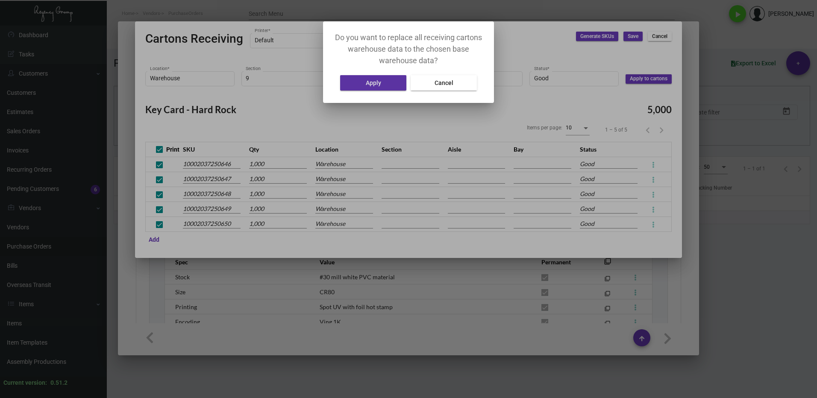
click at [375, 89] on button "Apply" at bounding box center [373, 82] width 66 height 15
type input "9"
type input "A"
type input "2"
type input "9"
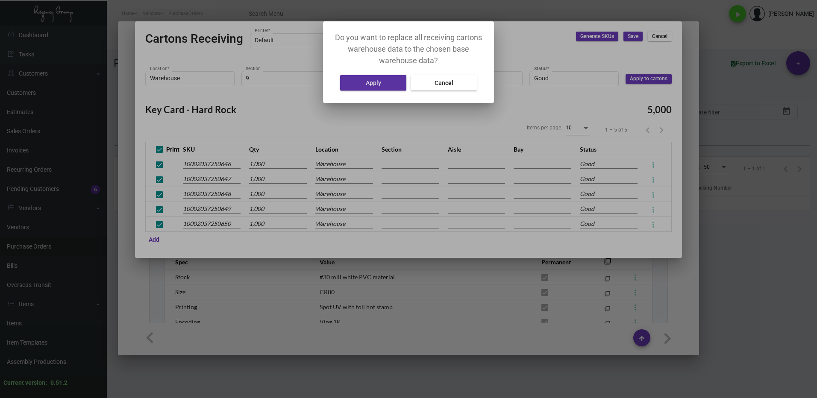
type input "A"
type input "2"
type input "9"
type input "A"
type input "2"
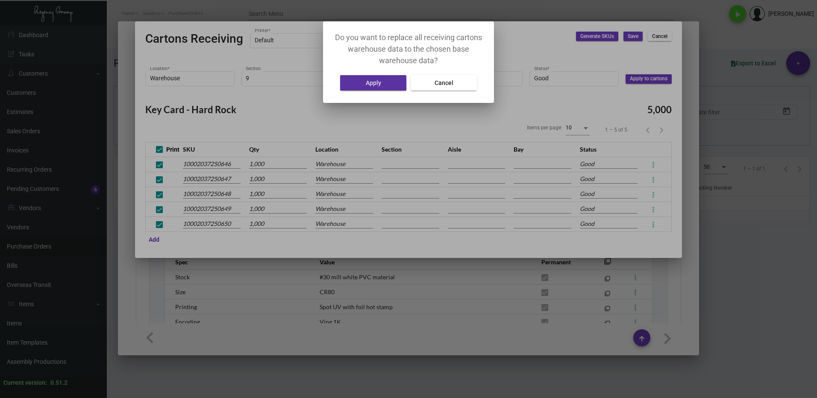
type input "9"
type input "A"
type input "2"
type input "9"
type input "A"
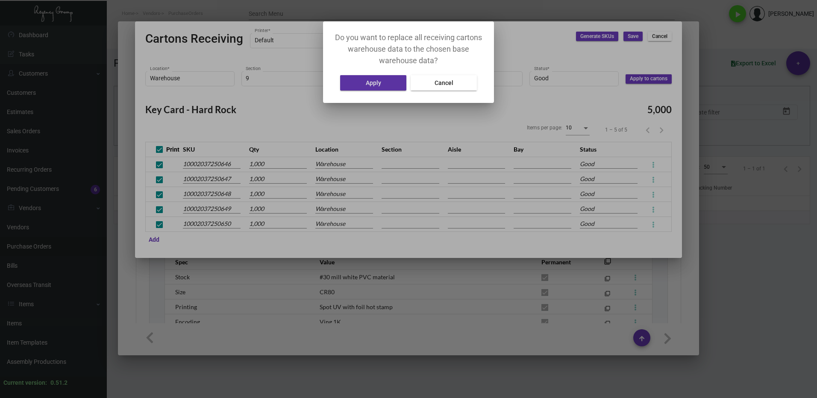
type input "2"
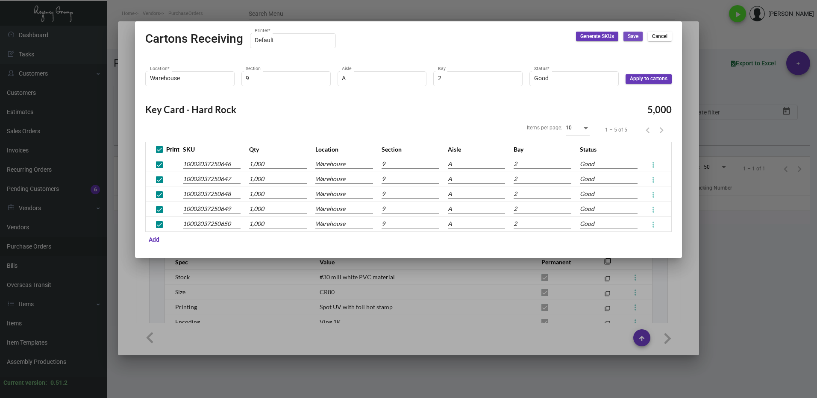
click at [632, 35] on span "Save" at bounding box center [633, 36] width 11 height 7
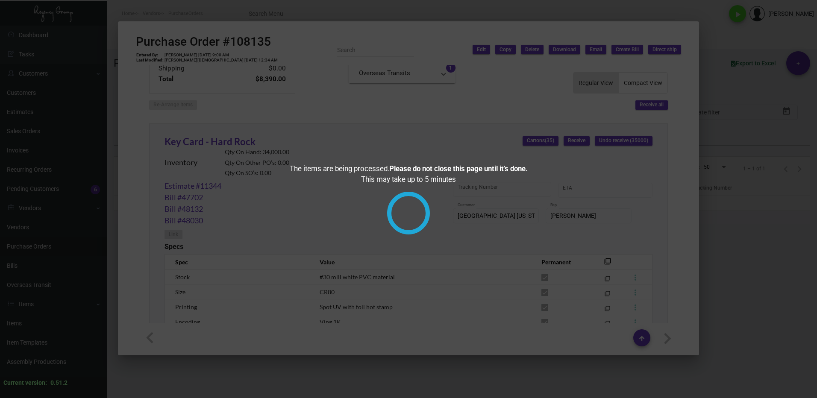
checkbox input "true"
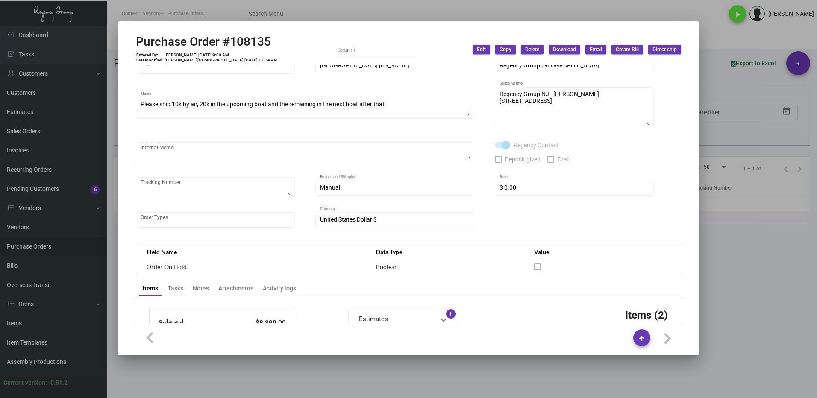
scroll to position [0, 0]
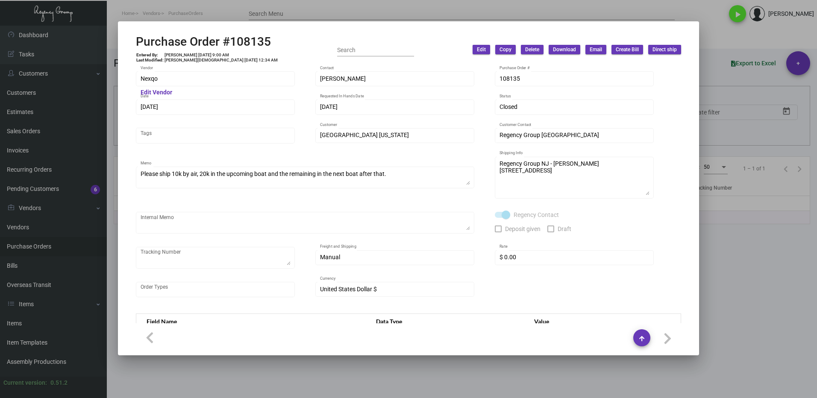
drag, startPoint x: 753, startPoint y: 281, endPoint x: 382, endPoint y: 180, distance: 384.8
click at [752, 280] on div at bounding box center [408, 199] width 817 height 398
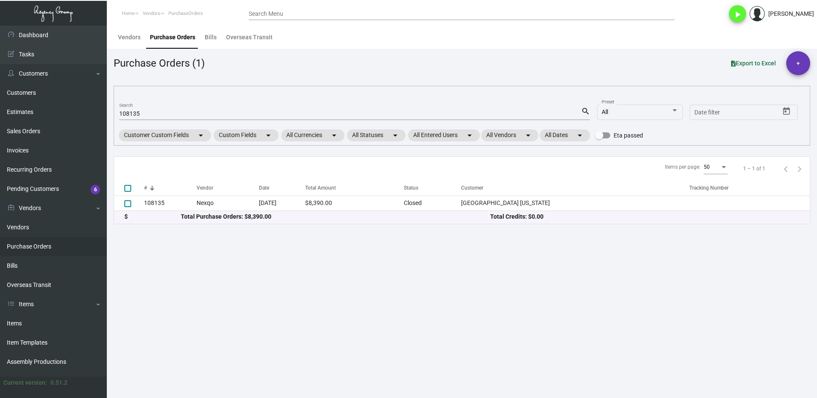
click at [152, 112] on input "108135" at bounding box center [350, 114] width 462 height 7
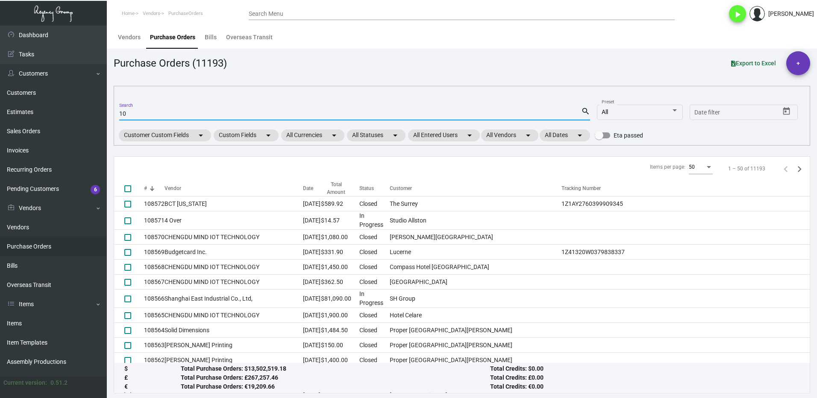
type input "1"
type input "107521"
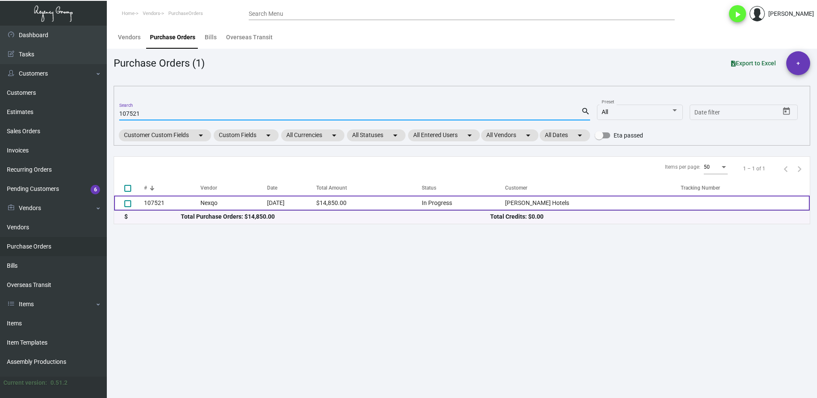
click at [162, 201] on td "107521" at bounding box center [172, 203] width 56 height 15
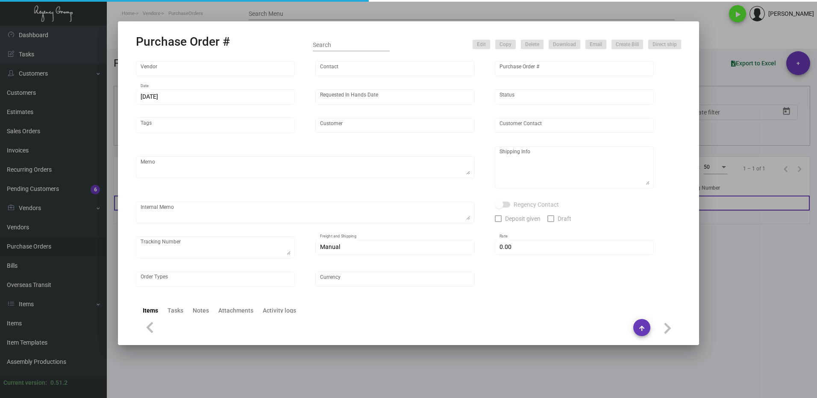
type input "Nexqo"
type input "[PERSON_NAME]"
type input "107521"
type input "[DATE]"
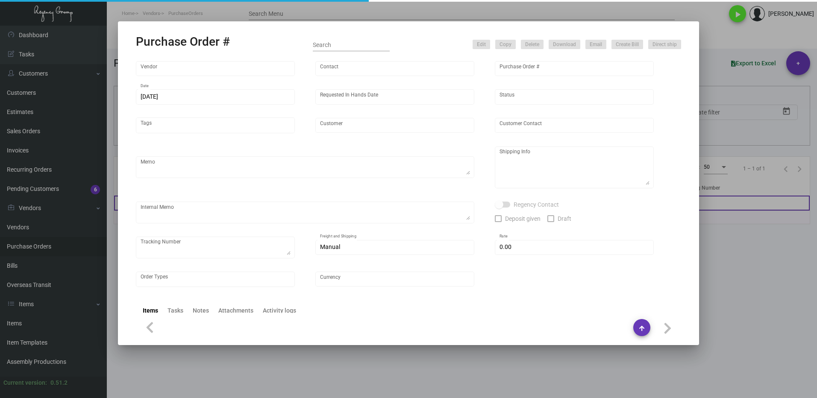
type input "[PERSON_NAME] Hotels"
type textarea "Please ship 25k right away, by boat to our NJ warehouse. For the remaining quan…"
type textarea "Regency Group NJ - [PERSON_NAME] [STREET_ADDRESS]"
checkbox input "true"
type input "$ 0.00"
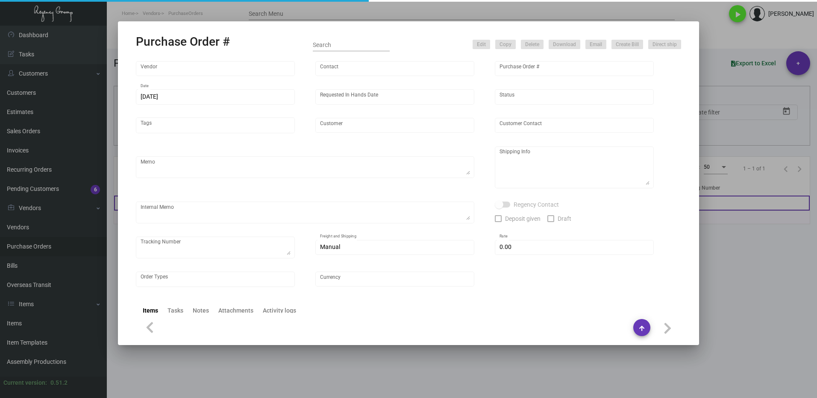
type input "United States Dollar $"
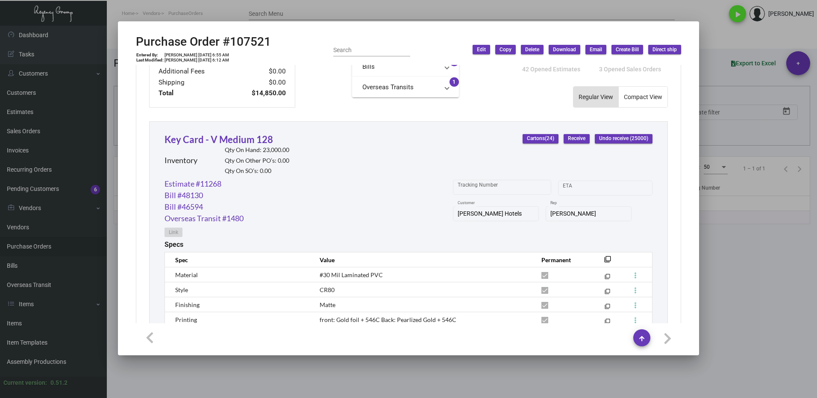
scroll to position [327, 0]
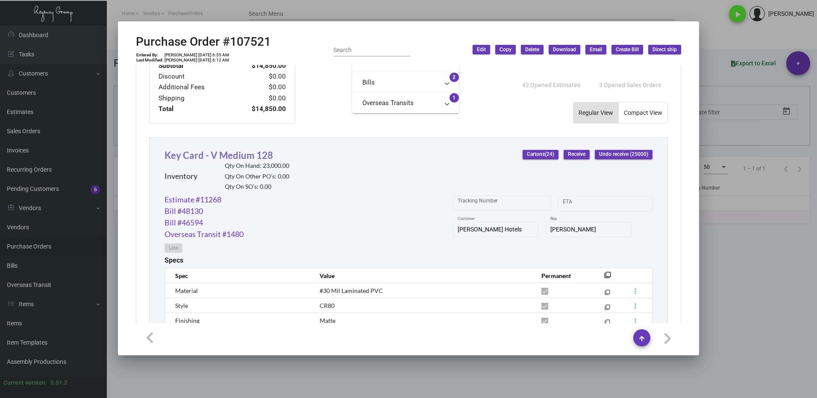
click at [206, 153] on link "Key Card - V Medium 128" at bounding box center [219, 156] width 109 height 12
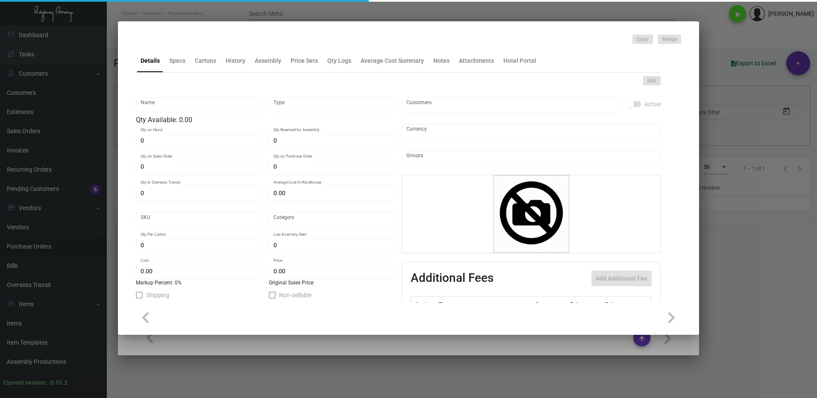
type input "Key Card - V Medium 128"
type input "Inventory"
type input "23,000"
type input "25,000"
type input "$ 0.30795"
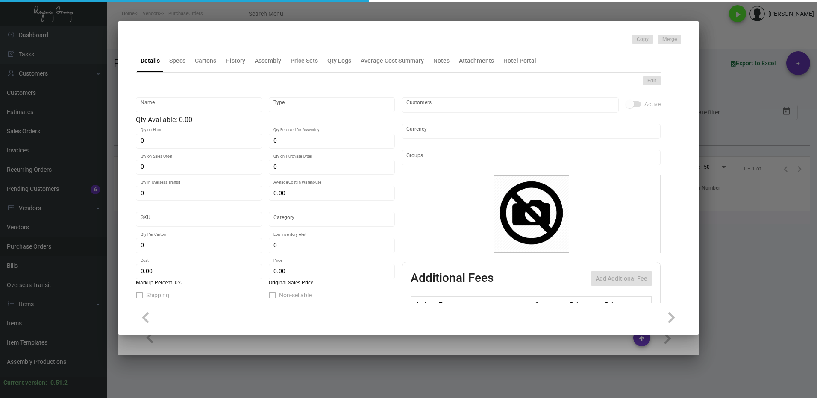
type input "3126"
type input "Standard"
type input "1,000"
type input "7,500"
type input "$ 0.297"
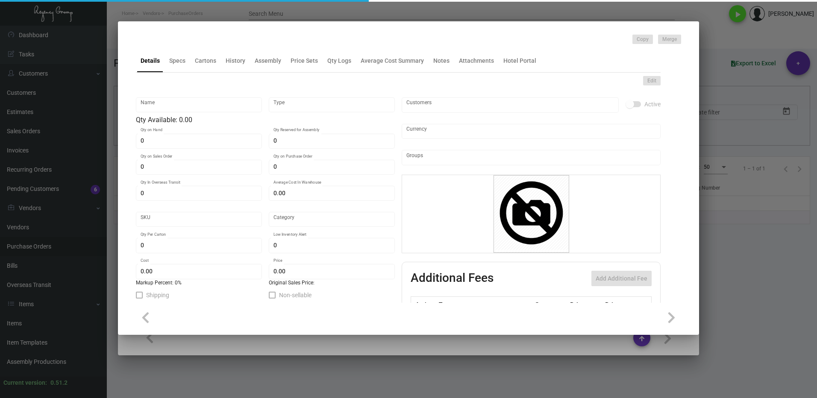
type input "$ 0.65"
type textarea "[PERSON_NAME] Keys RFID Safelok, Size 2-1/8x3-3/8 #30 mill black core dull lami…"
checkbox input "true"
type input "United States Dollar $"
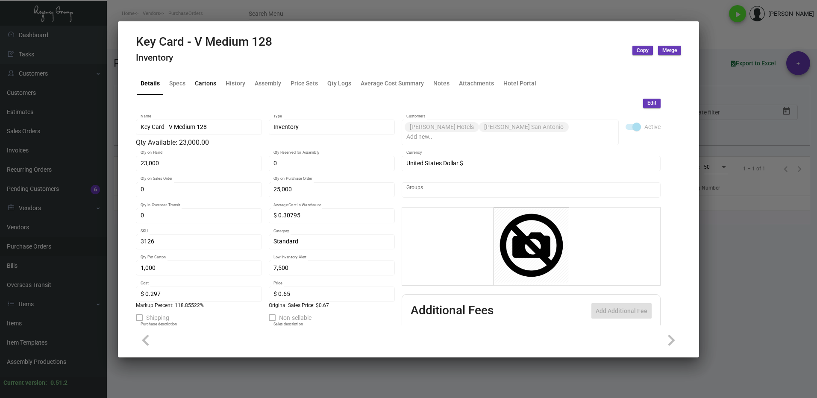
click at [196, 76] on div "Cartons" at bounding box center [205, 83] width 28 height 21
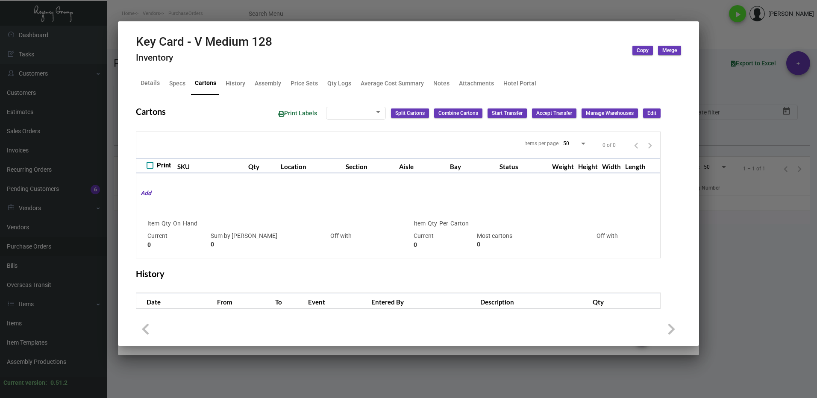
type input "23,000"
type input "47000"
type input "-24000"
type input "1,000"
type input "23000"
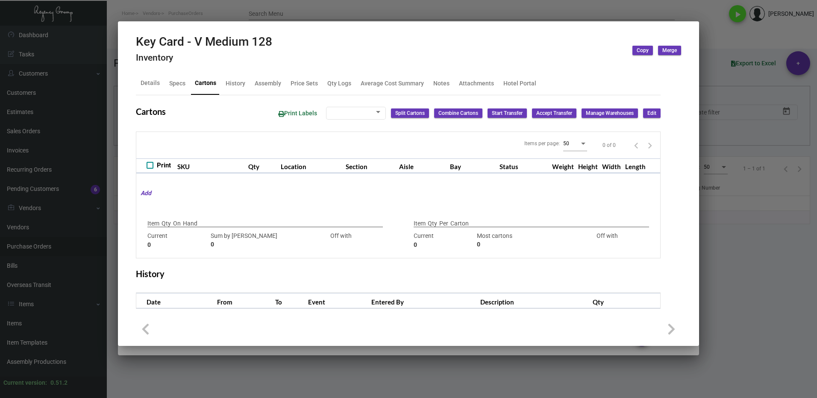
type input "-22000"
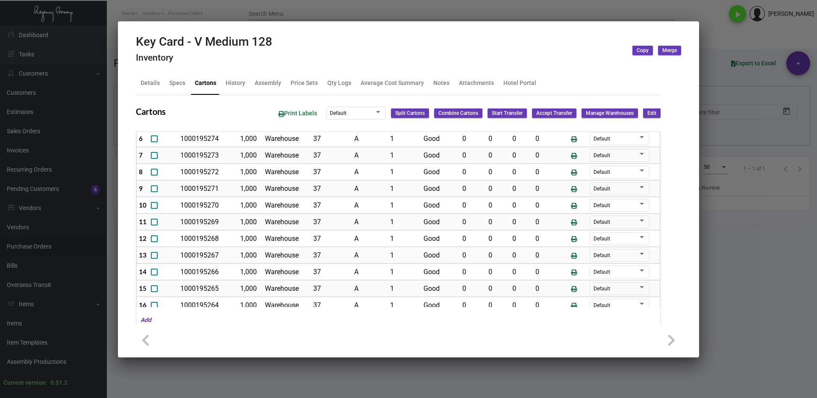
scroll to position [0, 0]
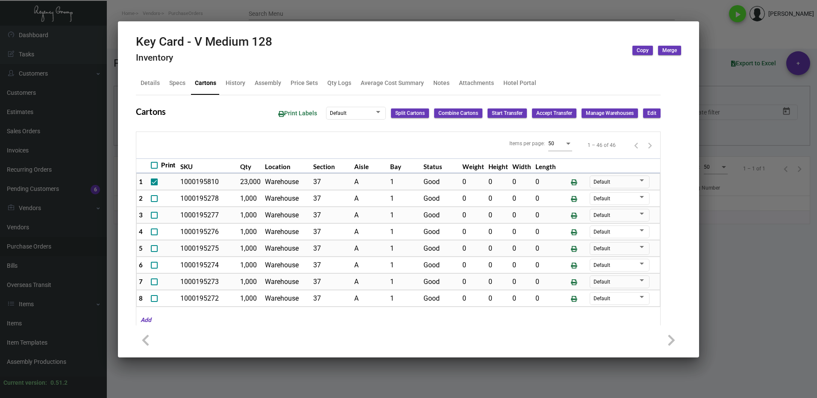
click at [742, 330] on div at bounding box center [408, 199] width 817 height 398
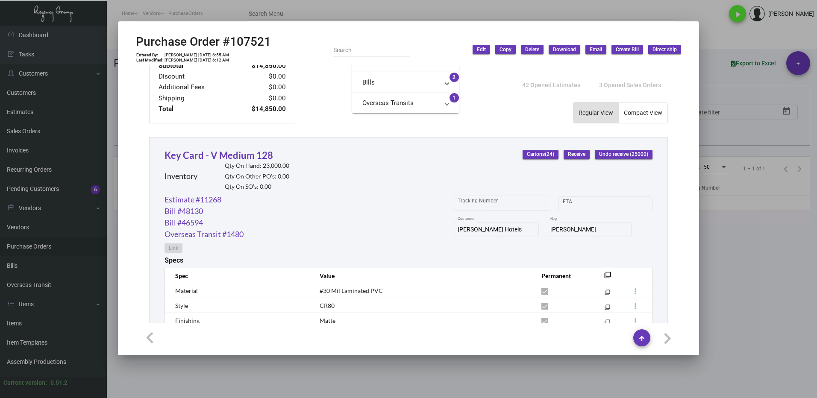
click at [571, 153] on span "Receive" at bounding box center [577, 154] width 18 height 7
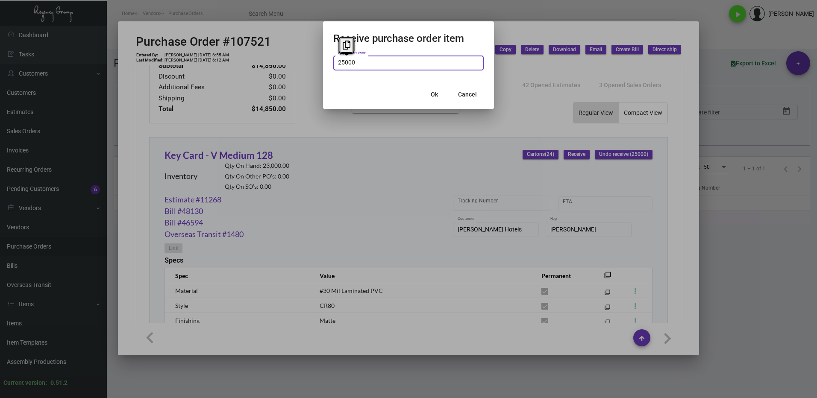
type input "25,000"
click at [429, 97] on button "Ok" at bounding box center [434, 94] width 27 height 15
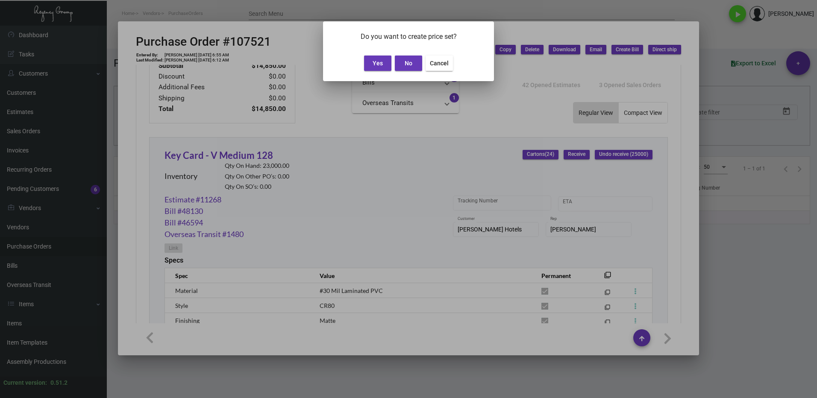
click at [385, 65] on button "Yes" at bounding box center [377, 63] width 27 height 15
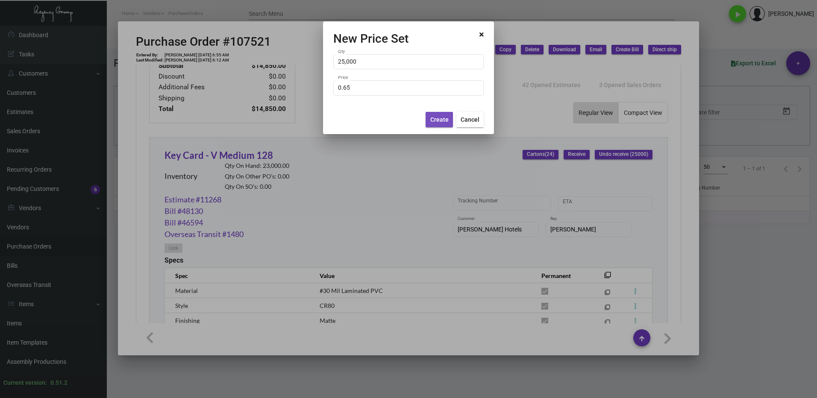
click at [439, 121] on span "Create" at bounding box center [439, 119] width 18 height 7
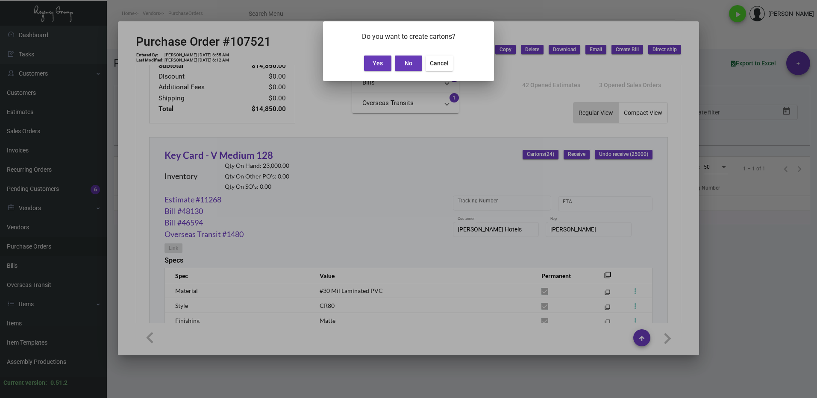
click at [379, 66] on span "Yes" at bounding box center [378, 63] width 10 height 7
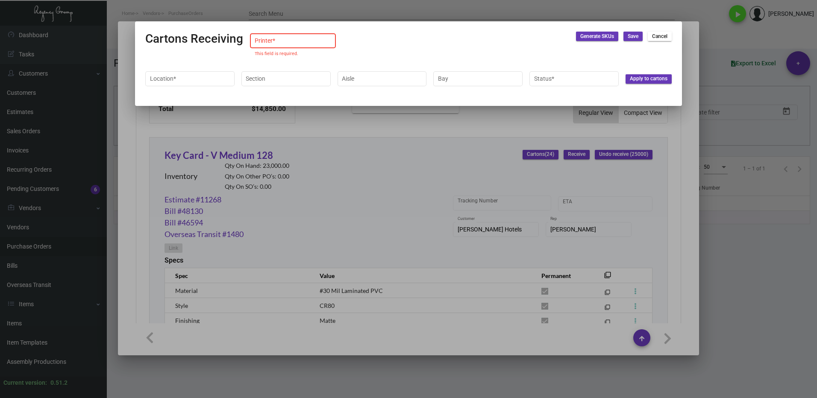
type input "Default"
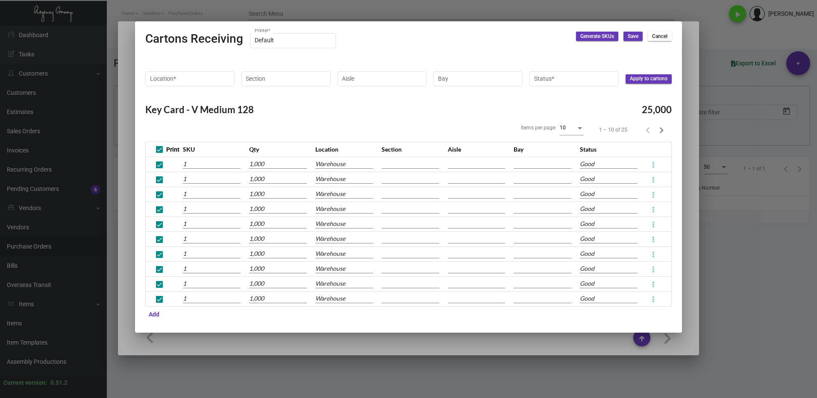
type input "10002037250651"
type input "10002037250652"
type input "10002037250653"
type input "10002037250654"
type input "10002037250655"
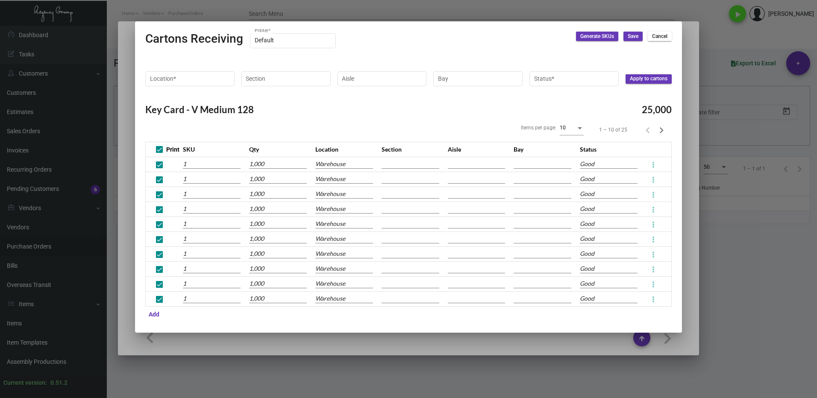
type input "10002037250656"
type input "10002037250657"
type input "10002037250658"
type input "10002037250659"
type input "10002037250660"
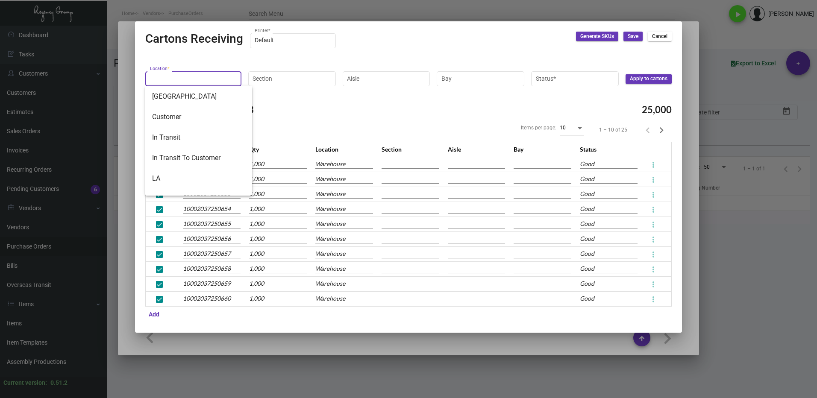
click at [189, 79] on input "Location *" at bounding box center [193, 78] width 87 height 7
click at [195, 182] on span "Warehouse" at bounding box center [198, 185] width 93 height 21
type input "Warehouse"
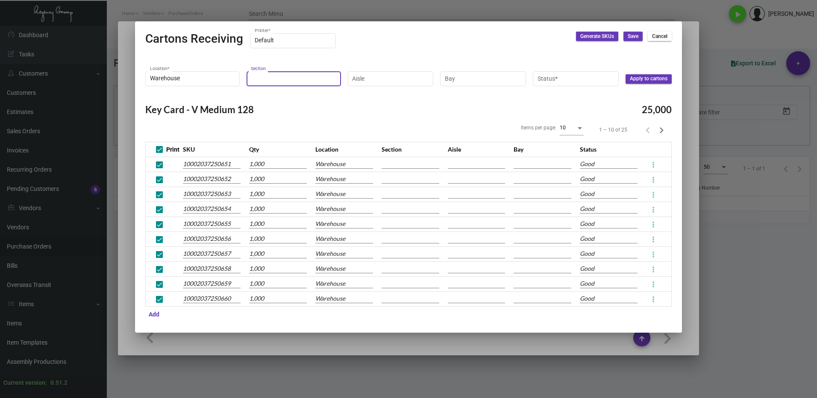
click at [285, 79] on input "Section" at bounding box center [293, 78] width 85 height 7
type input "15"
click at [275, 98] on span "15" at bounding box center [301, 96] width 93 height 21
click at [389, 73] on div "Aisle" at bounding box center [390, 78] width 77 height 17
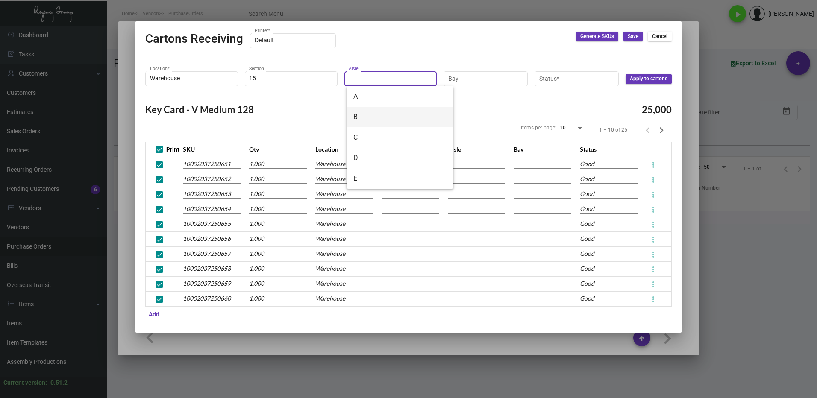
drag, startPoint x: 367, startPoint y: 120, endPoint x: 394, endPoint y: 94, distance: 37.8
click at [367, 119] on span "B" at bounding box center [399, 117] width 93 height 21
type input "B"
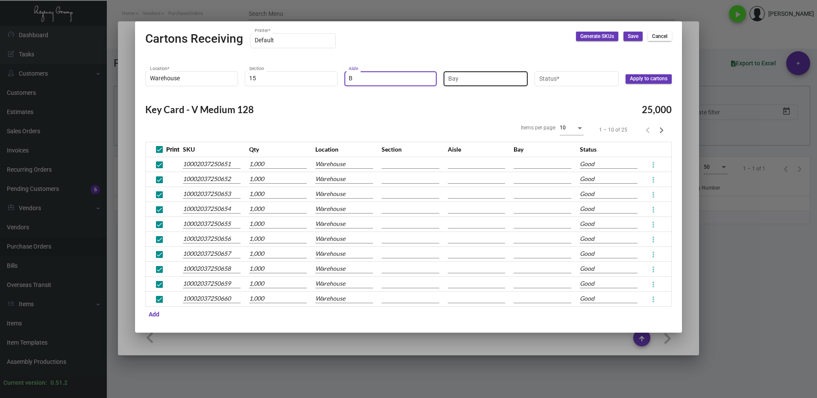
click at [472, 76] on input "Bay" at bounding box center [485, 78] width 75 height 7
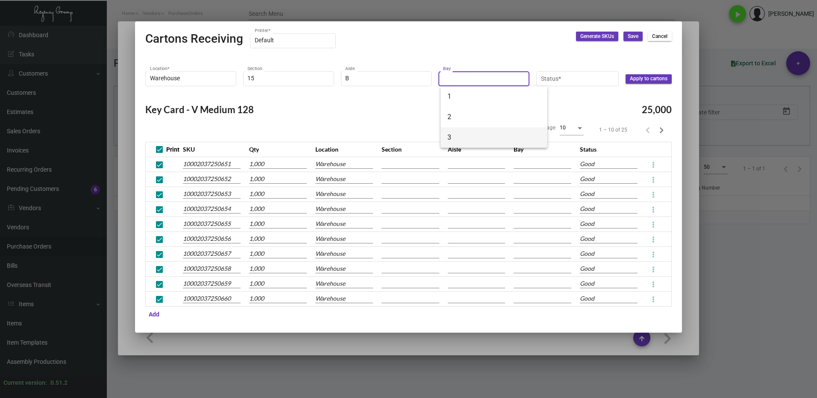
click at [457, 131] on span "3" at bounding box center [493, 137] width 93 height 21
type input "3"
click at [550, 78] on input "Status *" at bounding box center [578, 78] width 74 height 7
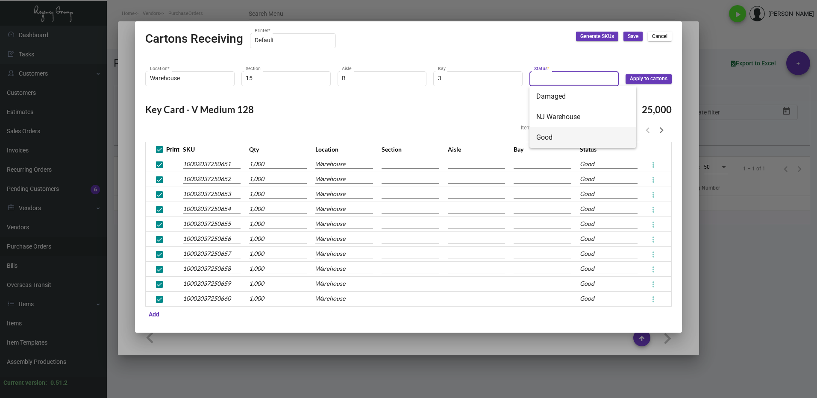
click at [547, 130] on span "Good" at bounding box center [582, 137] width 93 height 21
type input "Good"
click at [641, 81] on span "Apply to cartons" at bounding box center [649, 78] width 38 height 7
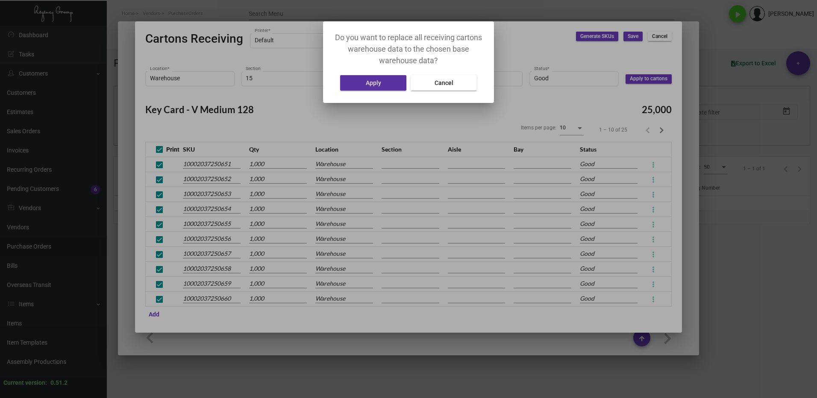
click at [388, 93] on mat-dialog-container "Do you want to replace all receiving cartons warehouse data to the chosen base …" at bounding box center [408, 62] width 171 height 82
click at [385, 87] on button "Apply" at bounding box center [373, 82] width 66 height 15
type input "15"
type input "B"
type input "3"
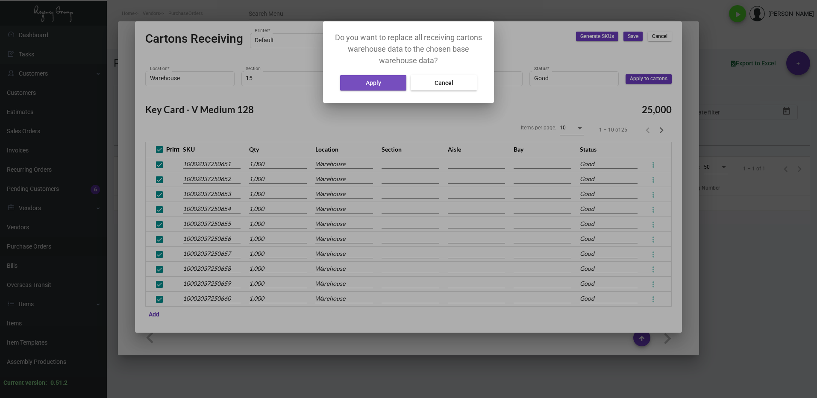
type input "15"
type input "B"
type input "3"
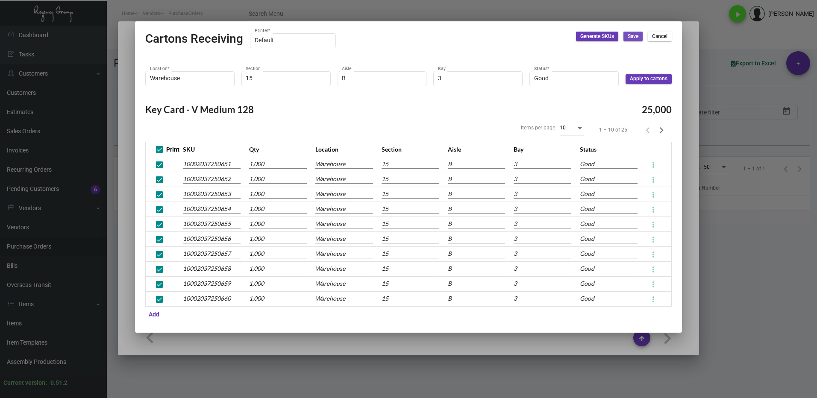
click at [632, 36] on span "Save" at bounding box center [633, 36] width 11 height 7
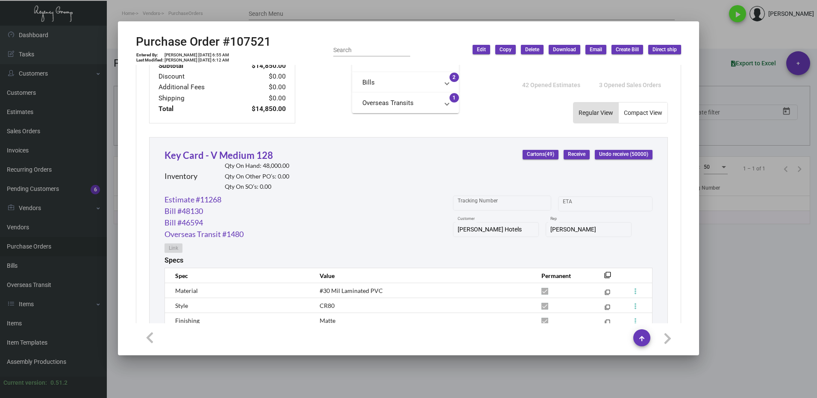
drag, startPoint x: 508, startPoint y: 226, endPoint x: 448, endPoint y: 230, distance: 60.0
click at [453, 230] on div "[PERSON_NAME] Hotels Customer" at bounding box center [496, 229] width 86 height 17
click at [444, 233] on div "Estimate #11268 Bill #48130 Bill #46594 Overseas Transit #1480 Link Tracking Nu…" at bounding box center [409, 225] width 488 height 62
click at [476, 212] on icon at bounding box center [475, 212] width 8 height 9
drag, startPoint x: 731, startPoint y: 260, endPoint x: 694, endPoint y: 259, distance: 37.2
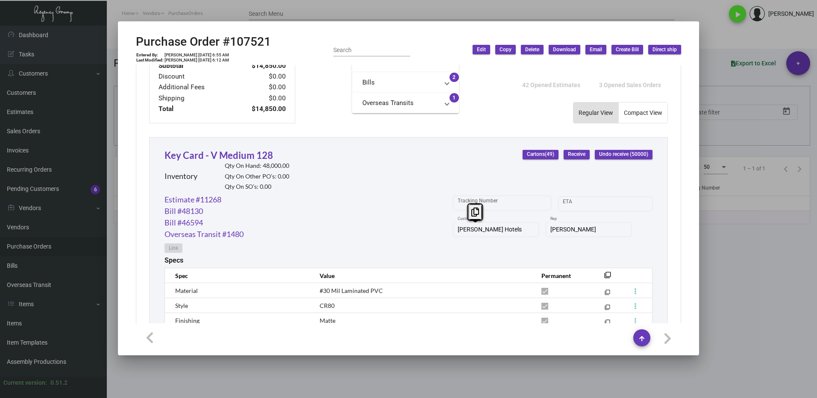
click at [731, 260] on div at bounding box center [408, 199] width 817 height 398
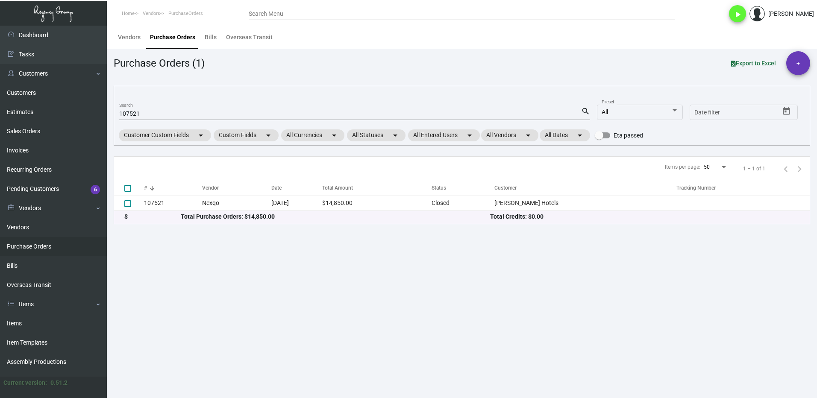
click at [157, 112] on input "107521" at bounding box center [350, 114] width 462 height 7
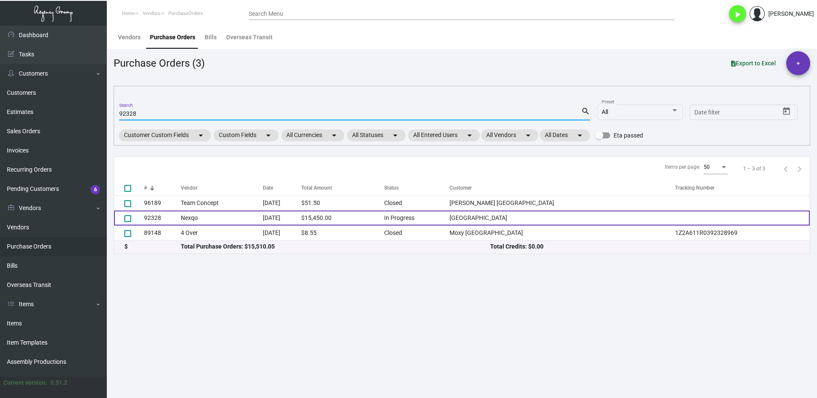
click at [176, 221] on td "92328" at bounding box center [162, 218] width 37 height 15
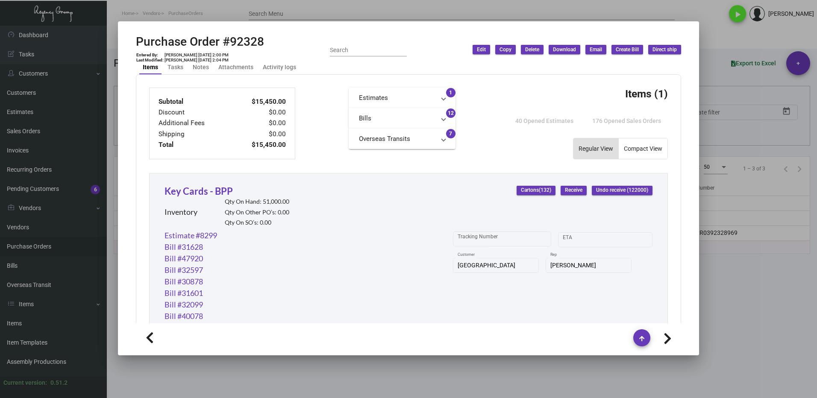
scroll to position [359, 0]
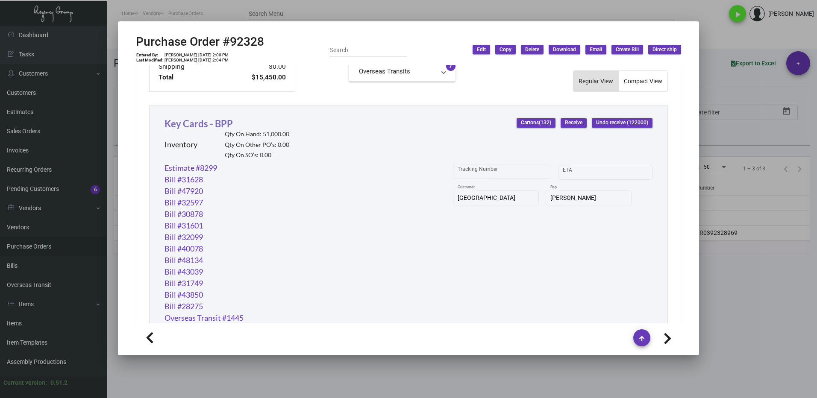
click at [184, 121] on link "Key Cards - BPP" at bounding box center [199, 124] width 68 height 12
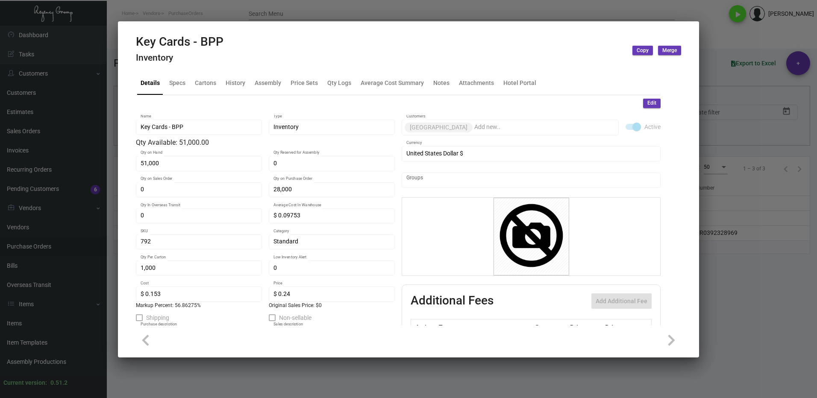
click at [741, 289] on div at bounding box center [408, 199] width 817 height 398
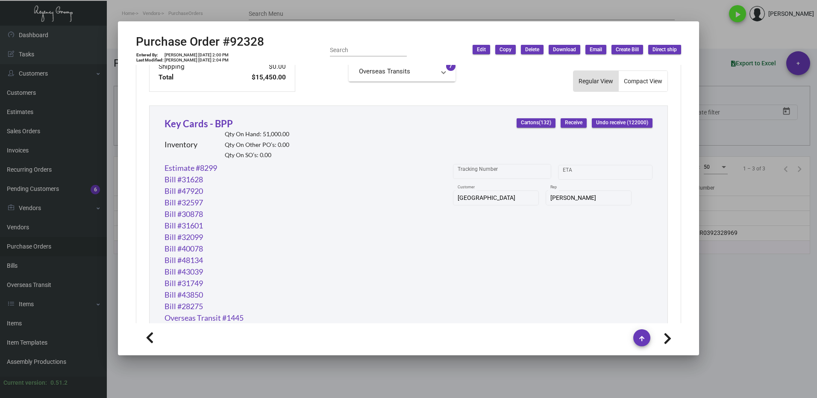
click at [565, 124] on span "Receive" at bounding box center [574, 122] width 18 height 7
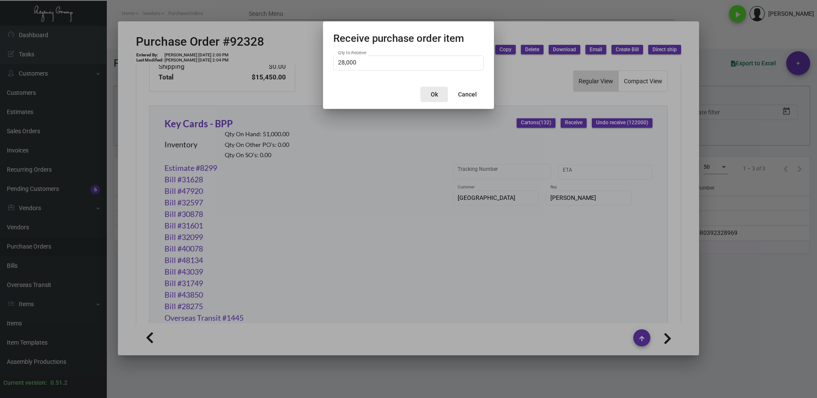
click at [433, 96] on span "Ok" at bounding box center [434, 94] width 7 height 7
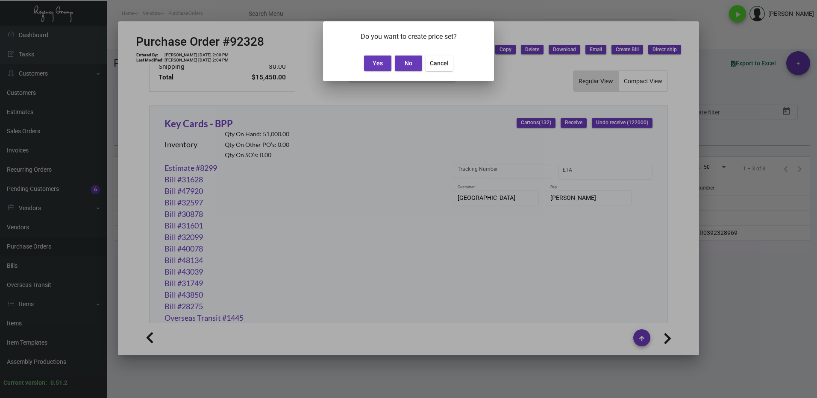
click at [379, 68] on button "Yes" at bounding box center [377, 63] width 27 height 15
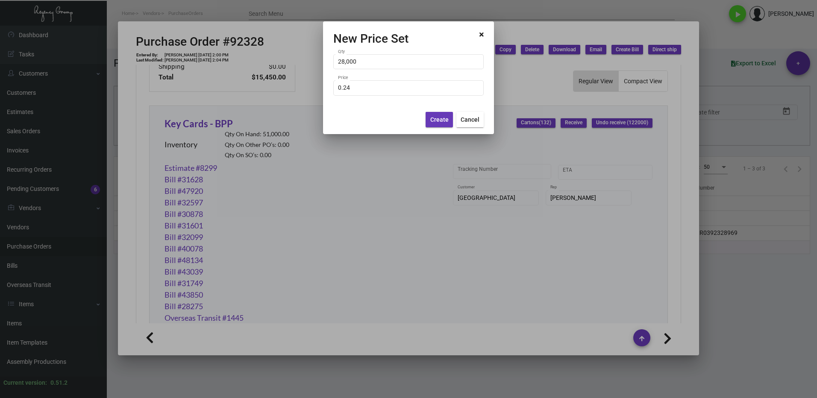
click at [436, 122] on span "Create" at bounding box center [439, 119] width 18 height 7
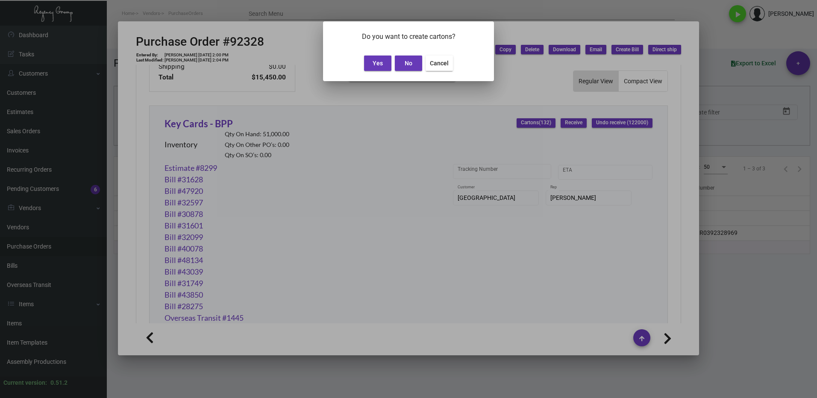
click at [376, 69] on button "Yes" at bounding box center [377, 63] width 27 height 15
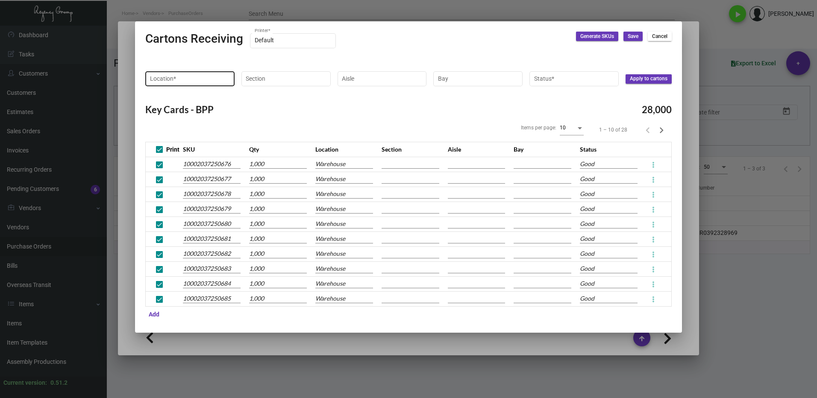
click at [172, 75] on div "Location *" at bounding box center [190, 78] width 80 height 17
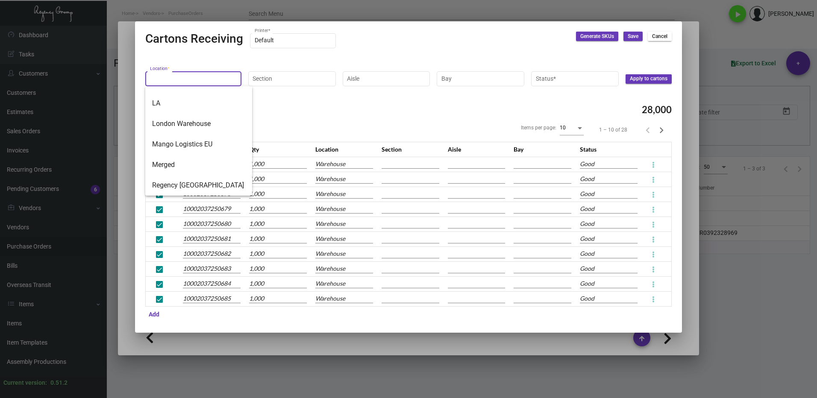
scroll to position [157, 0]
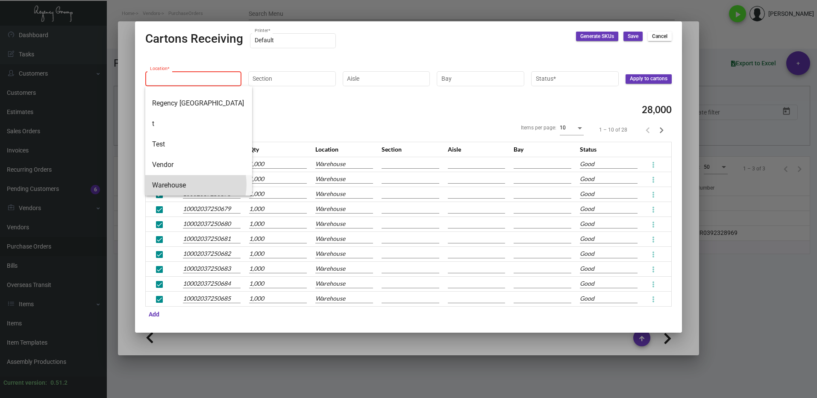
click at [186, 185] on span "Warehouse" at bounding box center [198, 185] width 93 height 21
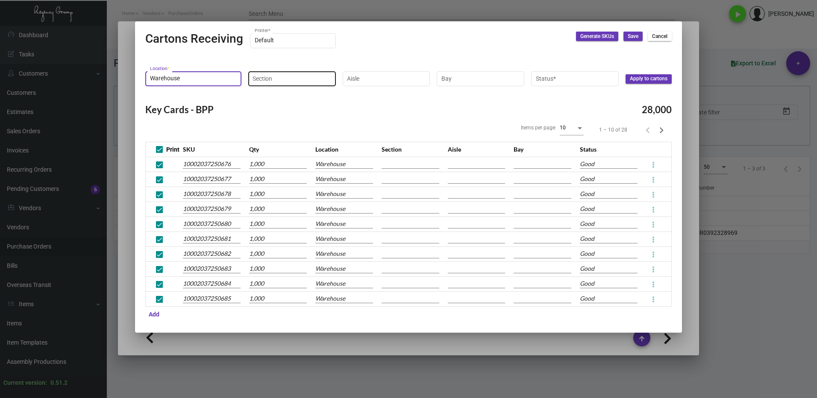
click at [271, 83] on div "Section" at bounding box center [292, 78] width 79 height 17
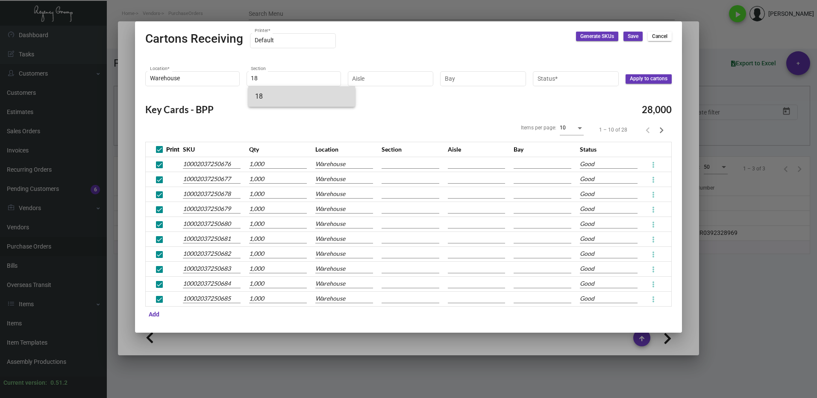
click at [273, 91] on span "18" at bounding box center [301, 96] width 93 height 21
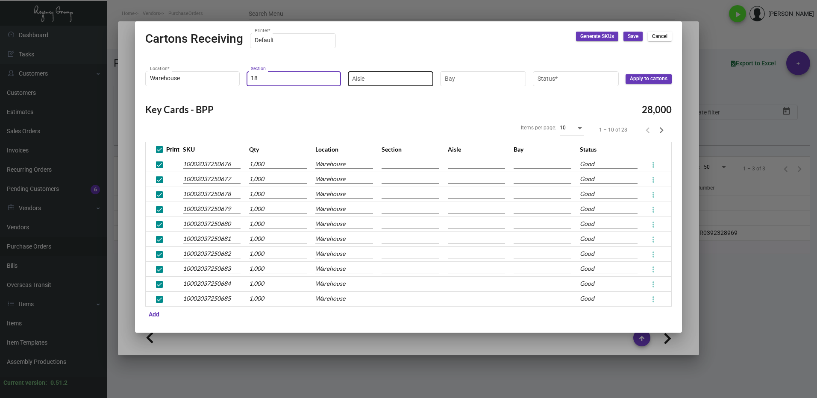
click at [372, 77] on input "Aisle" at bounding box center [390, 78] width 77 height 7
click at [364, 96] on span "A" at bounding box center [399, 96] width 93 height 21
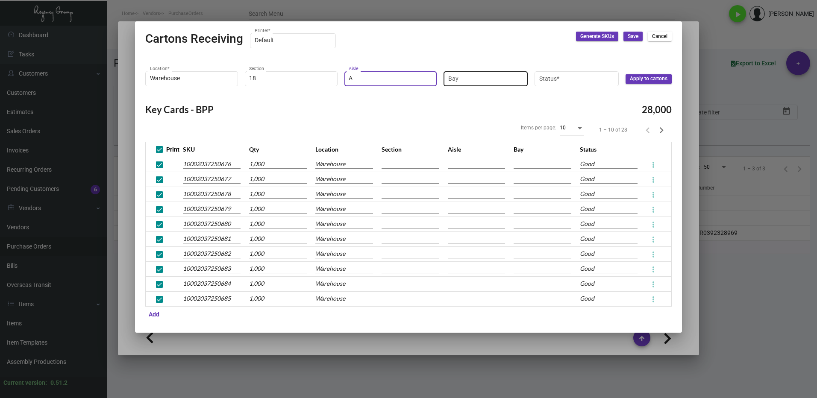
click at [471, 77] on input "Bay" at bounding box center [485, 78] width 75 height 7
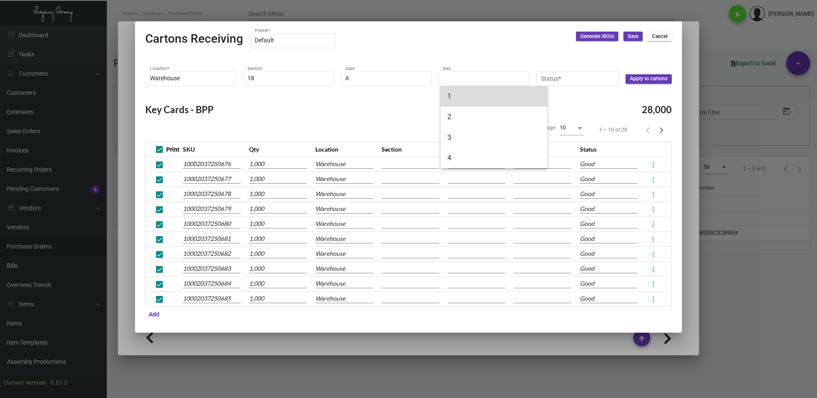
drag, startPoint x: 464, startPoint y: 97, endPoint x: 526, endPoint y: 93, distance: 62.5
click at [464, 96] on span "1" at bounding box center [493, 96] width 93 height 21
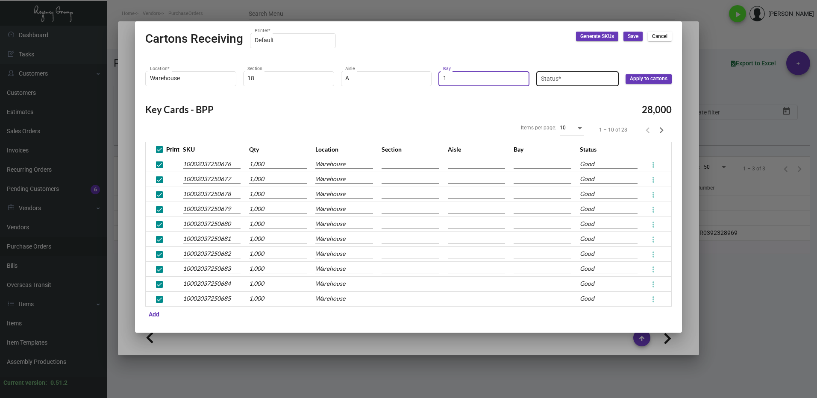
click at [554, 82] on input "Status *" at bounding box center [578, 78] width 74 height 7
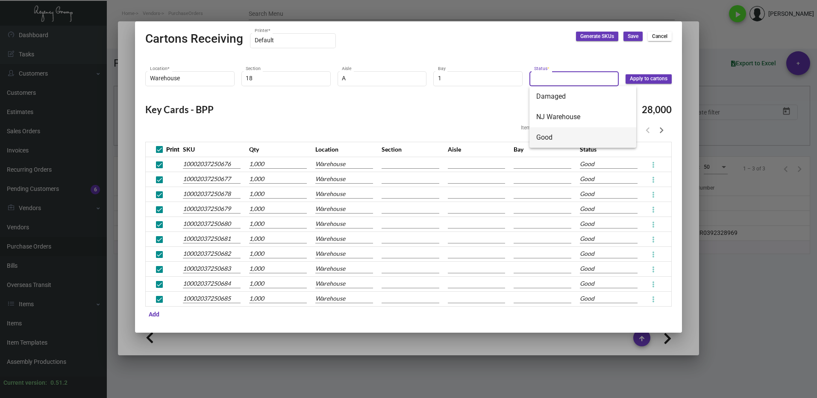
click at [551, 129] on span "Good" at bounding box center [582, 137] width 93 height 21
click at [647, 79] on span "Apply to cartons" at bounding box center [649, 78] width 38 height 7
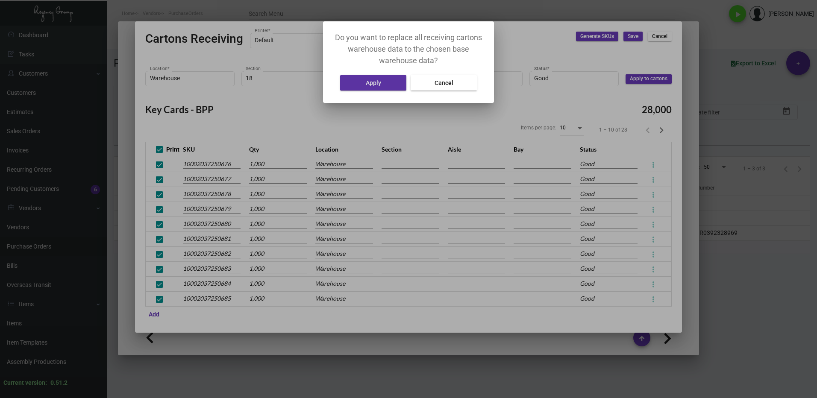
click at [369, 84] on span "Apply" at bounding box center [373, 82] width 15 height 7
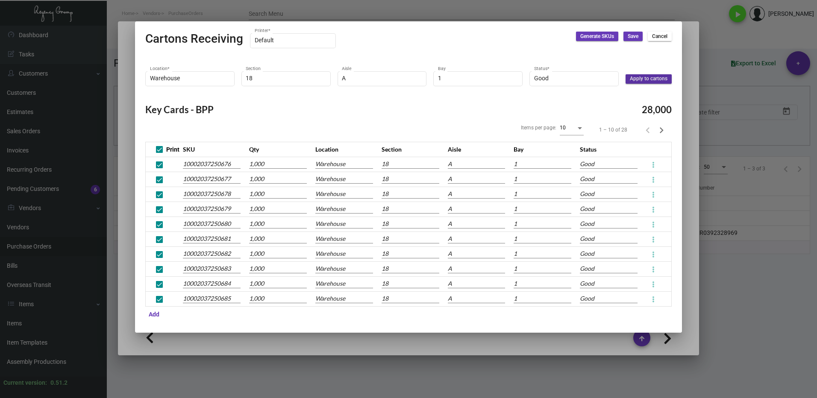
click at [632, 35] on span "Save" at bounding box center [633, 36] width 11 height 7
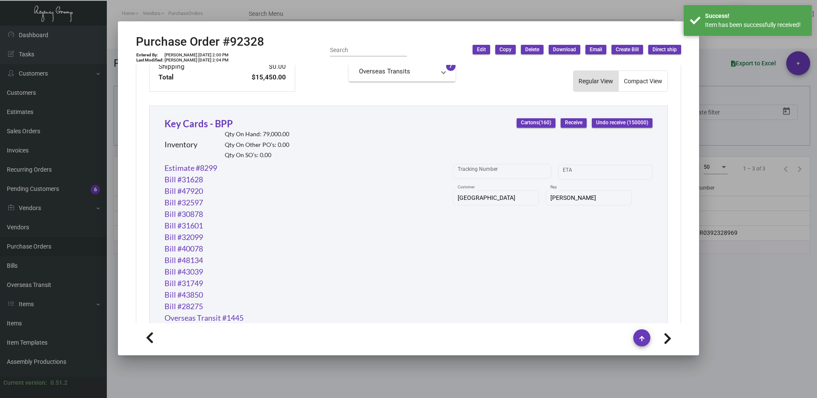
drag, startPoint x: 521, startPoint y: 193, endPoint x: 468, endPoint y: 203, distance: 54.8
click at [462, 203] on div "[GEOGRAPHIC_DATA] Customer" at bounding box center [496, 197] width 77 height 17
drag, startPoint x: 493, startPoint y: 195, endPoint x: 483, endPoint y: 219, distance: 25.7
click at [453, 246] on div "Tracking Number Start date – ETA [GEOGRAPHIC_DATA] Customer [PERSON_NAME] Rep" at bounding box center [553, 285] width 200 height 247
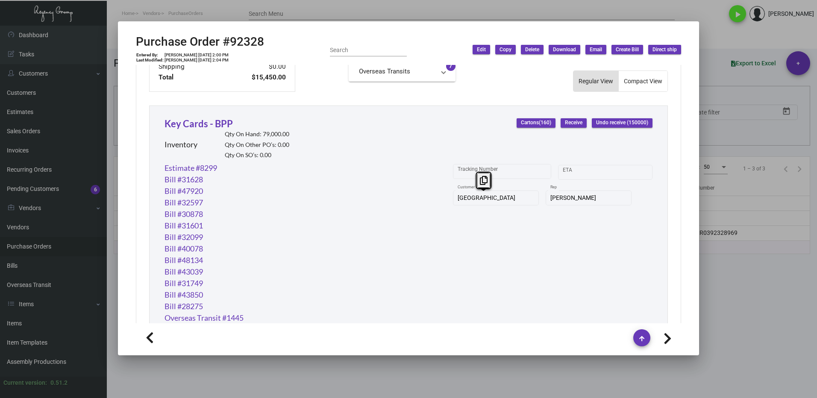
click at [445, 205] on div "Estimate #8299 Bill #31628 Bill #47920 Bill #32597 Bill #30878 Bill #31601 Bill…" at bounding box center [409, 285] width 488 height 247
drag, startPoint x: 480, startPoint y: 184, endPoint x: 528, endPoint y: 196, distance: 49.8
click at [480, 184] on icon at bounding box center [484, 180] width 8 height 9
click at [730, 282] on div at bounding box center [408, 199] width 817 height 398
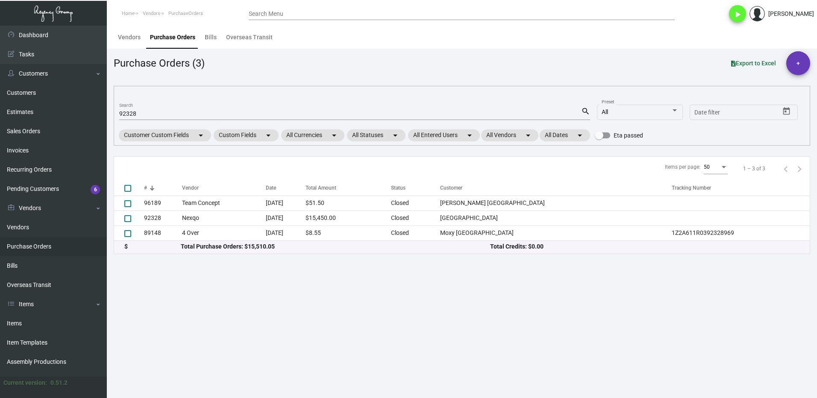
click at [147, 115] on input "92328" at bounding box center [350, 114] width 462 height 7
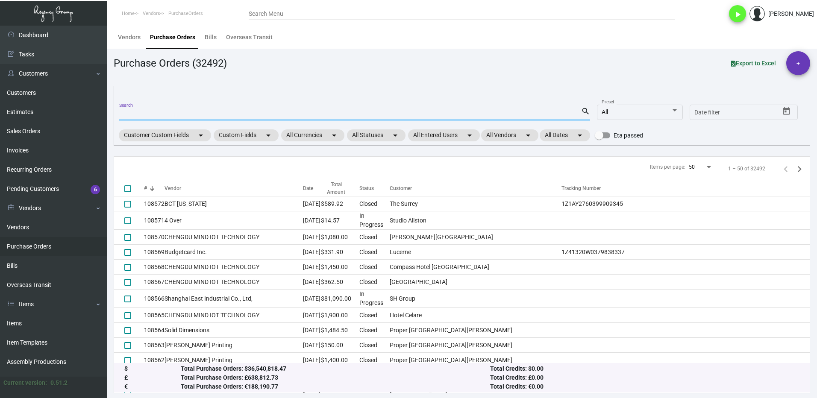
click at [137, 112] on input "Search" at bounding box center [350, 114] width 462 height 7
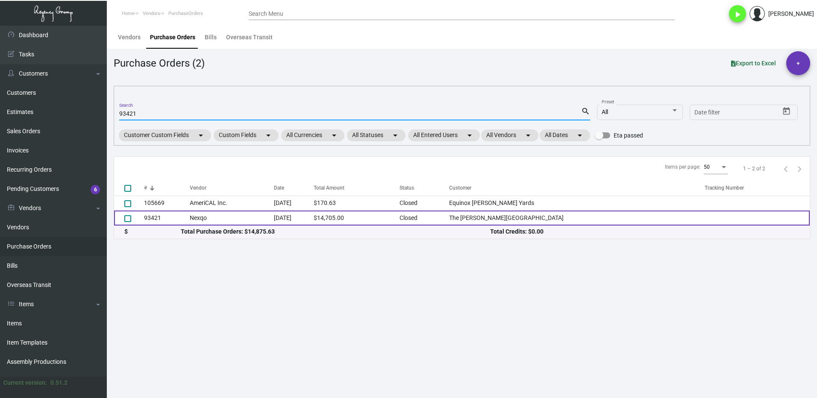
click at [174, 217] on td "93421" at bounding box center [167, 218] width 46 height 15
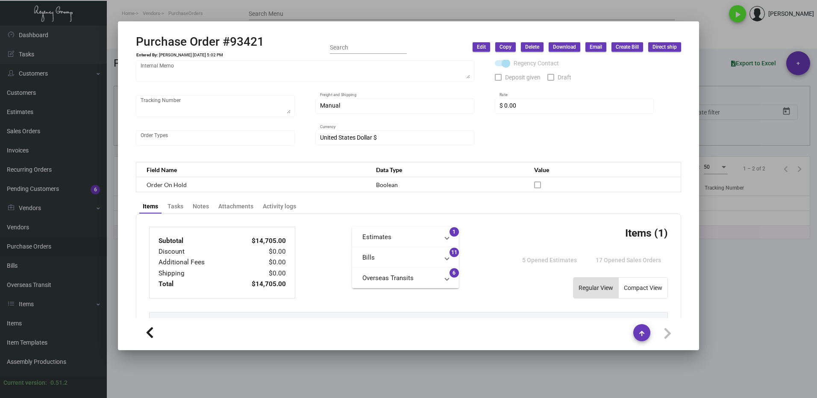
scroll to position [0, 0]
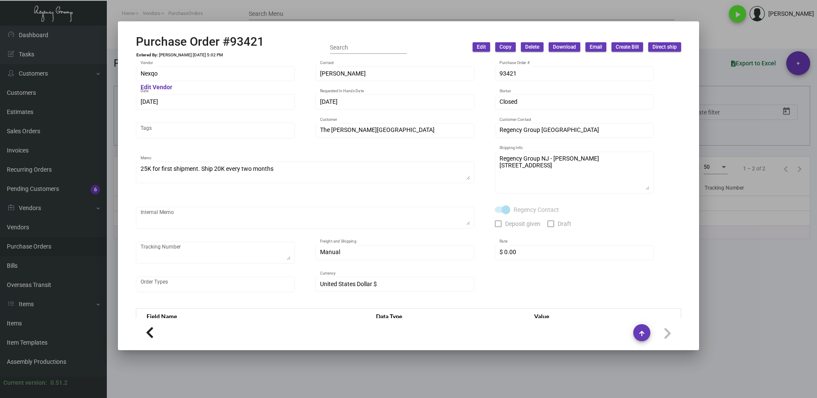
click at [744, 301] on div at bounding box center [408, 199] width 817 height 398
